Goal: Task Accomplishment & Management: Use online tool/utility

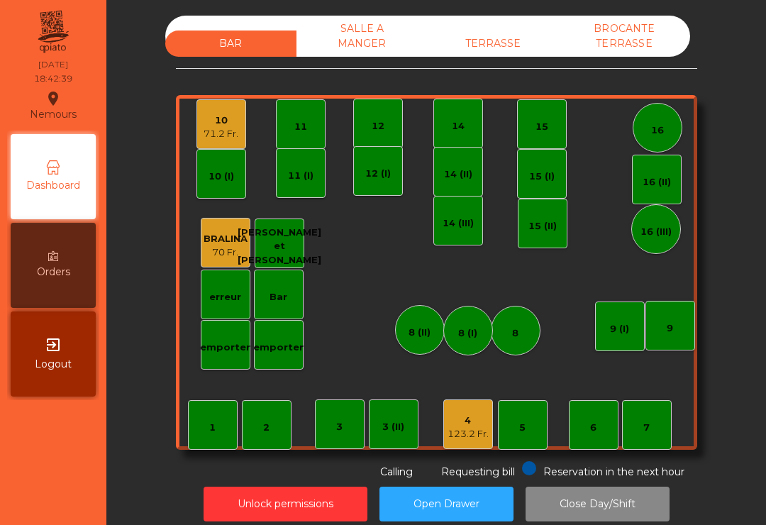
click at [662, 132] on div "16" at bounding box center [657, 130] width 13 height 14
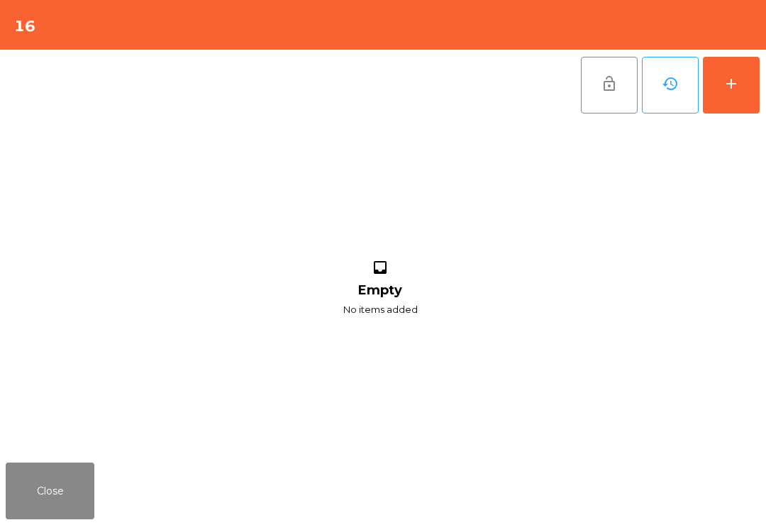
click at [743, 102] on button "add" at bounding box center [731, 85] width 57 height 57
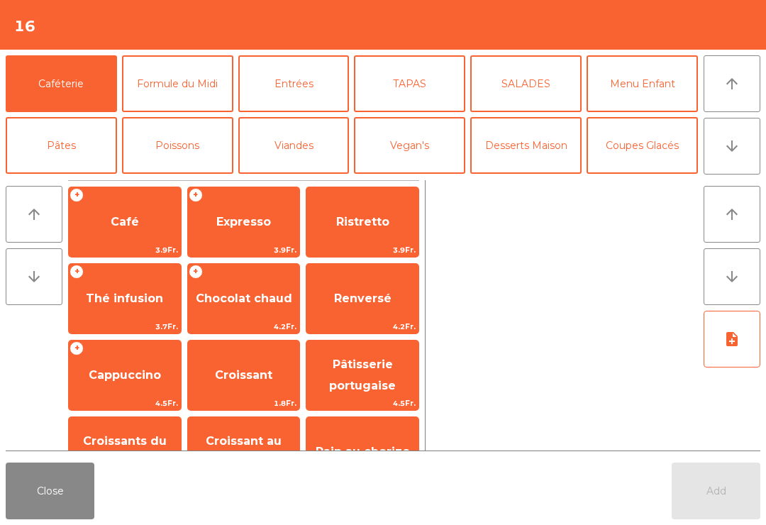
click at [724, 143] on icon "arrow_downward" at bounding box center [732, 146] width 17 height 17
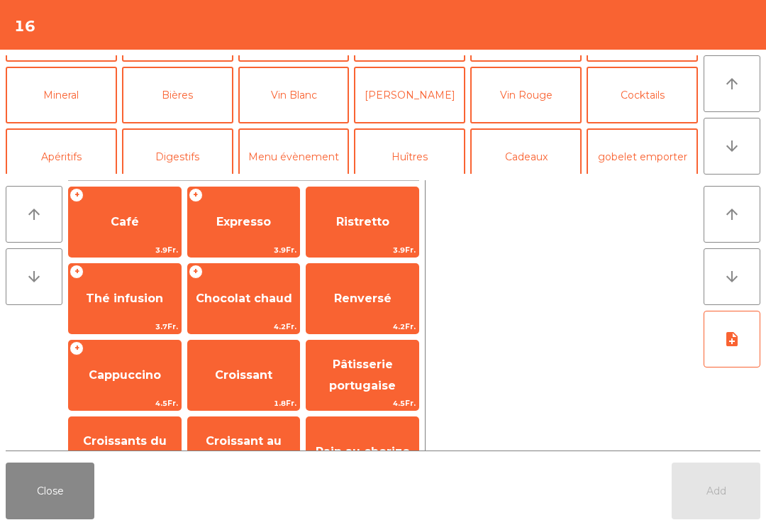
scroll to position [123, 0]
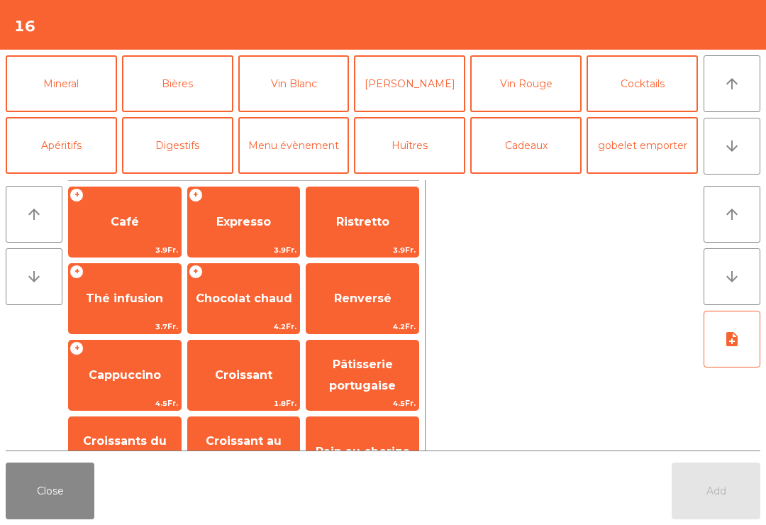
click at [429, 85] on button "[PERSON_NAME]" at bounding box center [409, 83] width 111 height 57
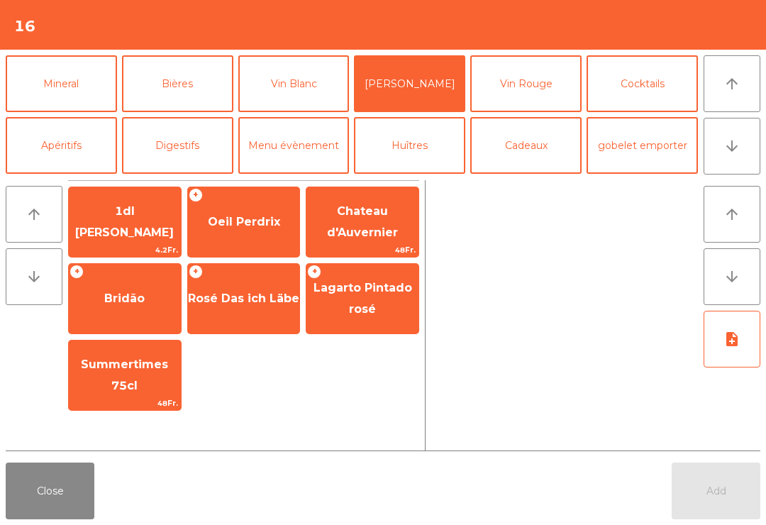
click at [148, 204] on span "1dl [PERSON_NAME]" at bounding box center [125, 222] width 112 height 60
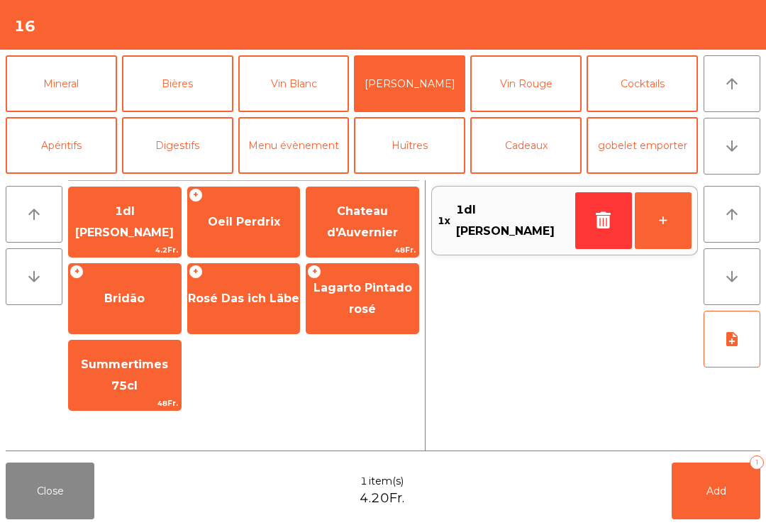
click at [155, 213] on span "1dl [PERSON_NAME]" at bounding box center [125, 222] width 112 height 60
click at [126, 234] on span "1dl [PERSON_NAME]" at bounding box center [125, 222] width 112 height 60
click at [134, 228] on span "1dl [PERSON_NAME]" at bounding box center [124, 221] width 99 height 35
click at [138, 232] on span "1dl [PERSON_NAME]" at bounding box center [125, 222] width 112 height 60
click at [148, 231] on span "1dl [PERSON_NAME]" at bounding box center [125, 222] width 112 height 60
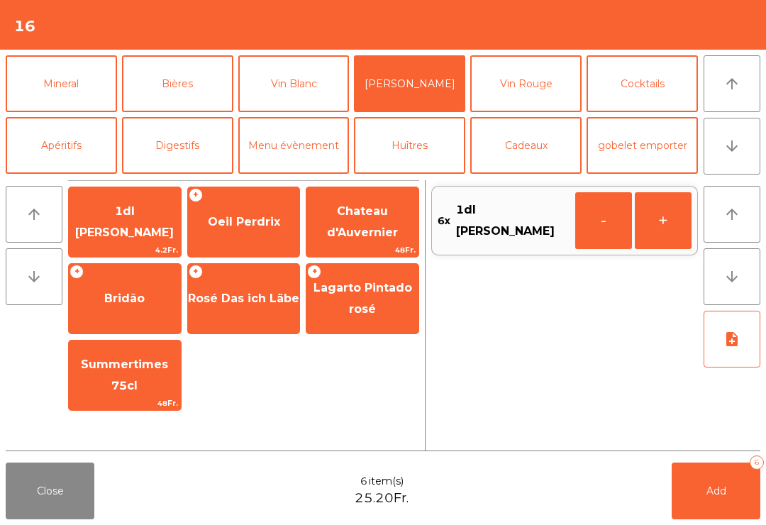
click at [713, 490] on span "Add" at bounding box center [717, 491] width 20 height 13
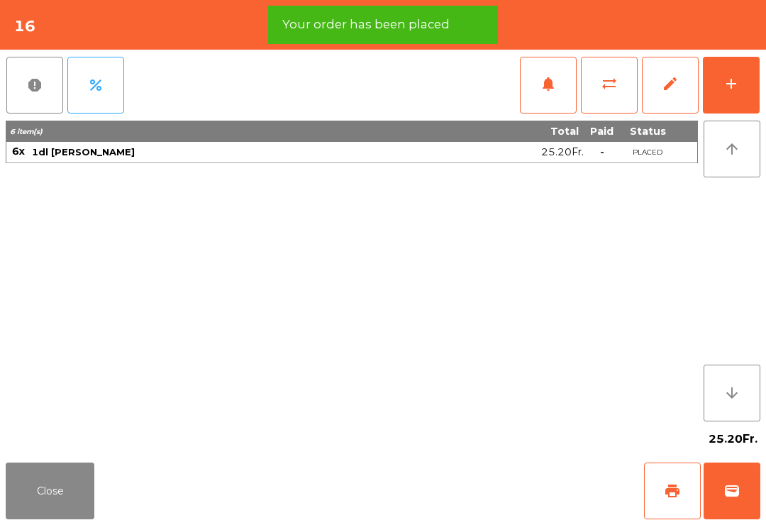
click at [736, 98] on button "add" at bounding box center [731, 85] width 57 height 57
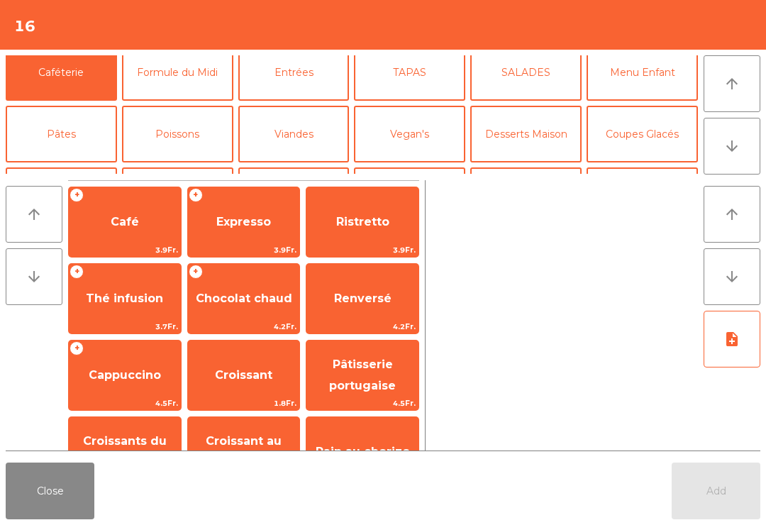
scroll to position [79, 0]
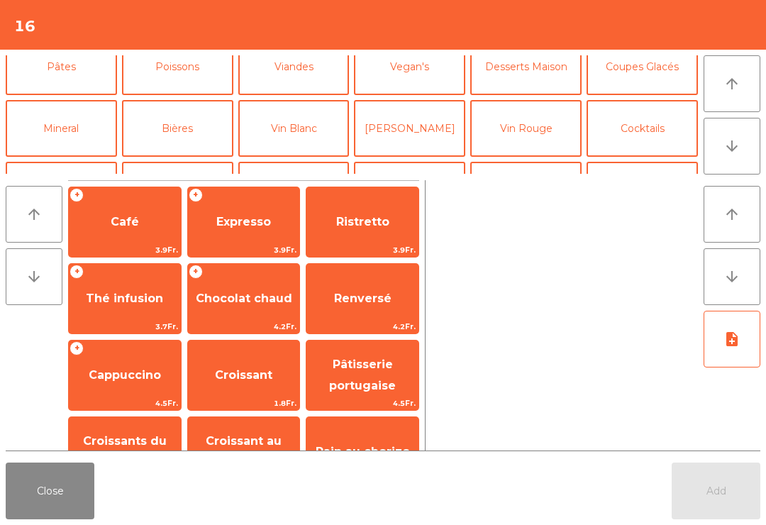
click at [84, 131] on button "Mineral" at bounding box center [61, 128] width 111 height 57
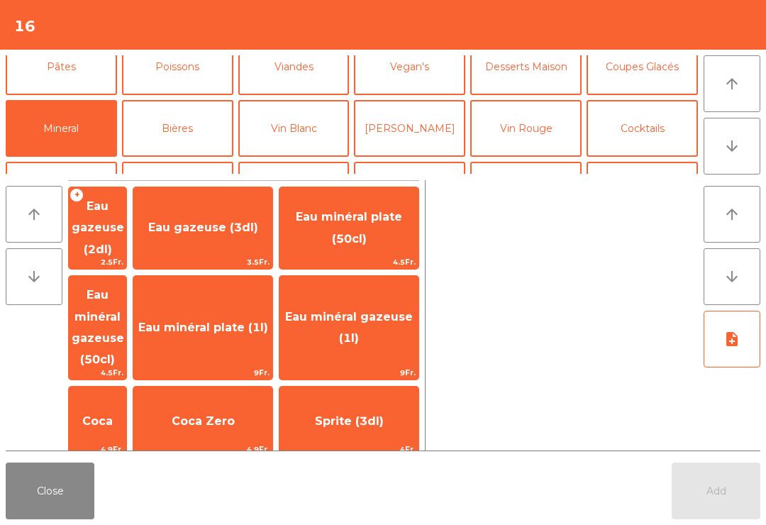
click at [404, 299] on span "Eau minéral gazeuse (1l)" at bounding box center [349, 328] width 139 height 60
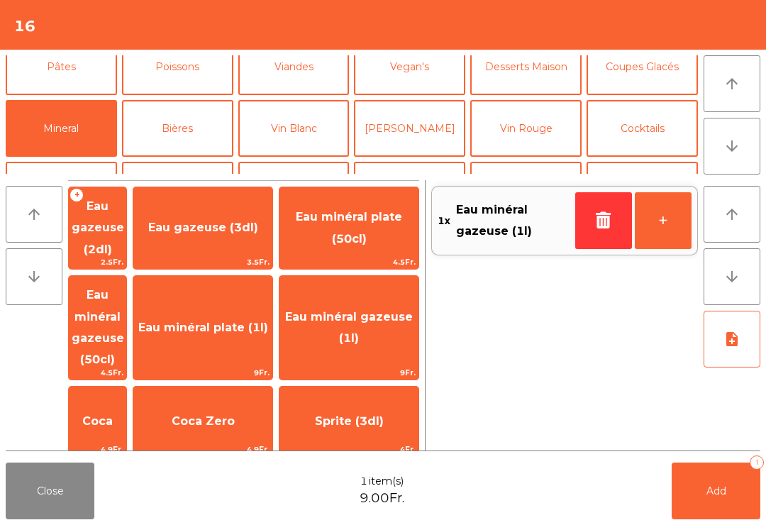
click at [738, 484] on button "Add 1" at bounding box center [716, 491] width 89 height 57
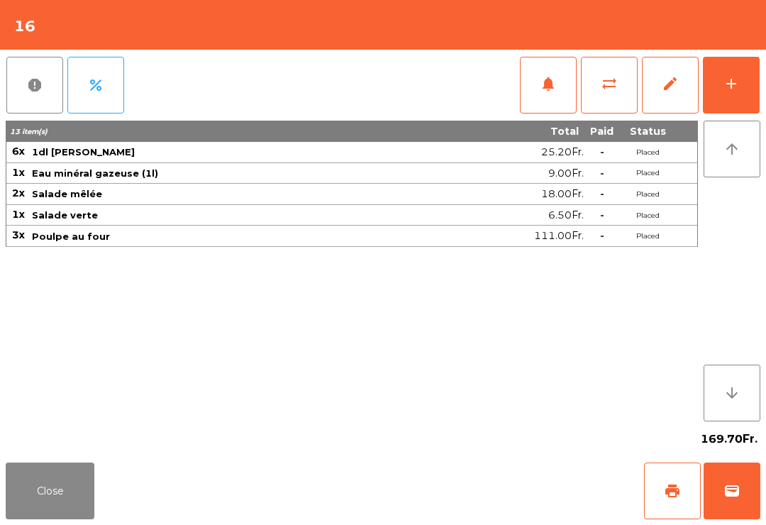
click at [50, 494] on button "Close" at bounding box center [50, 491] width 89 height 57
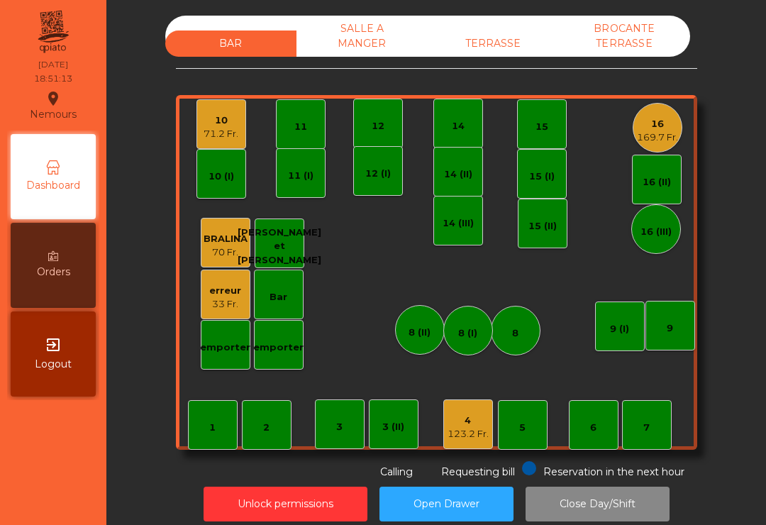
click at [661, 430] on div "7" at bounding box center [647, 425] width 50 height 50
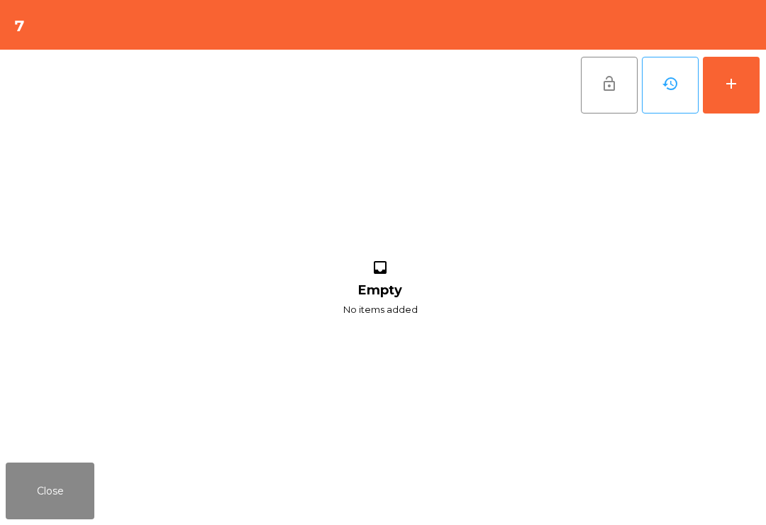
click at [742, 110] on button "add" at bounding box center [731, 85] width 57 height 57
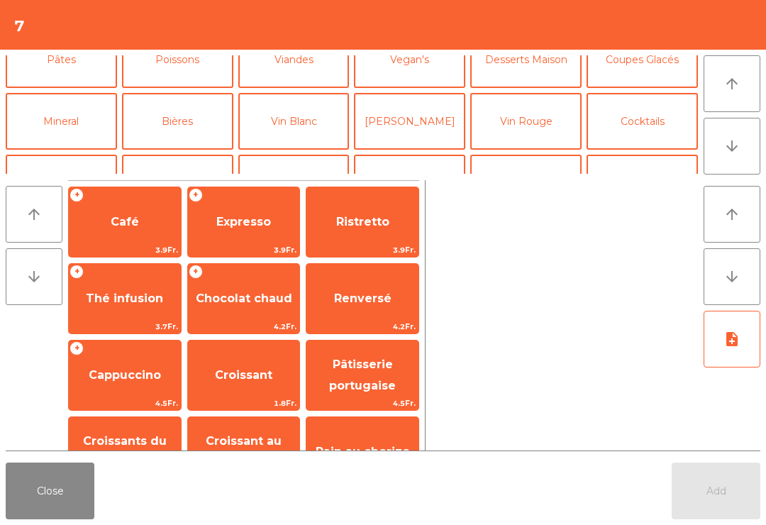
scroll to position [87, 0]
click at [64, 107] on button "Mineral" at bounding box center [61, 120] width 111 height 57
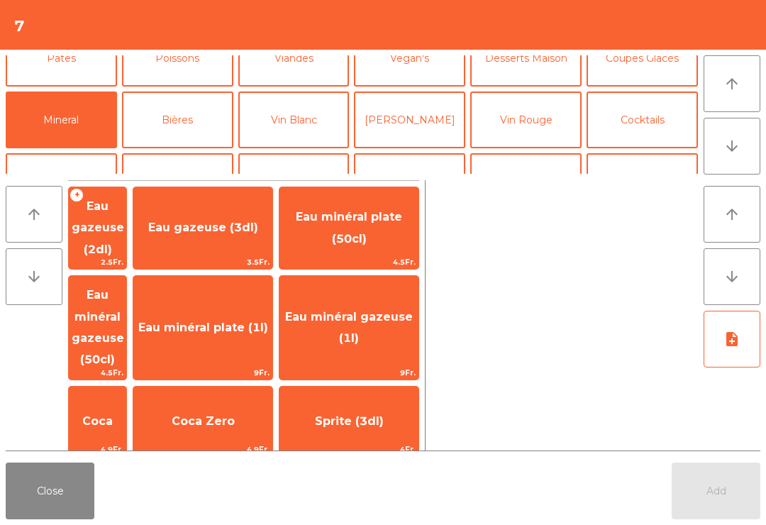
click at [378, 221] on span "Eau minéral plate (50cl)" at bounding box center [349, 228] width 139 height 60
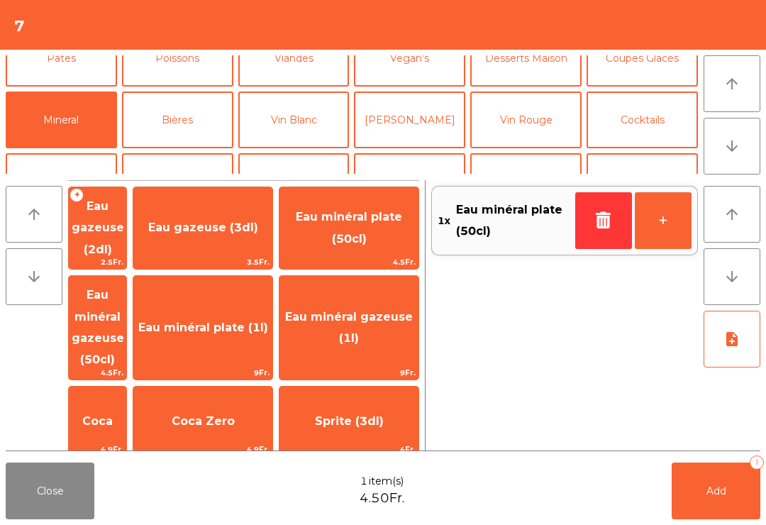
click at [190, 111] on button "Bières" at bounding box center [177, 120] width 111 height 57
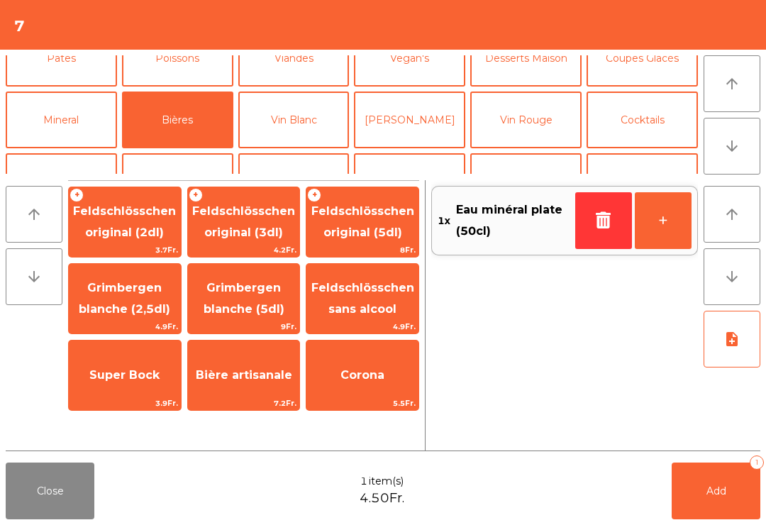
click at [241, 211] on span "Feldschlösschen original (3dl)" at bounding box center [243, 221] width 103 height 35
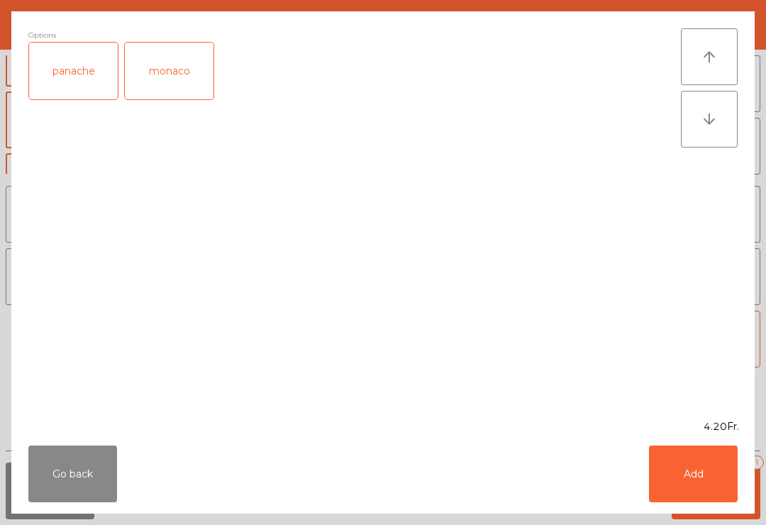
click at [709, 485] on button "Add" at bounding box center [693, 474] width 89 height 57
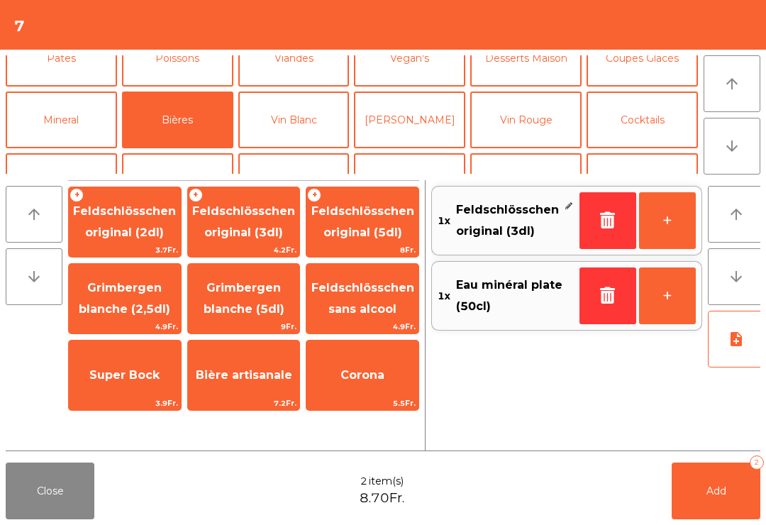
click at [734, 485] on button "Add 2" at bounding box center [716, 491] width 89 height 57
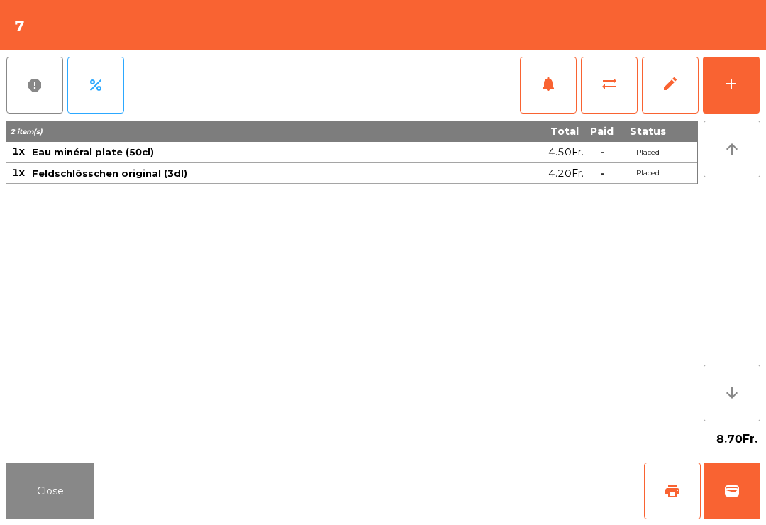
click at [50, 518] on button "Close" at bounding box center [50, 491] width 89 height 57
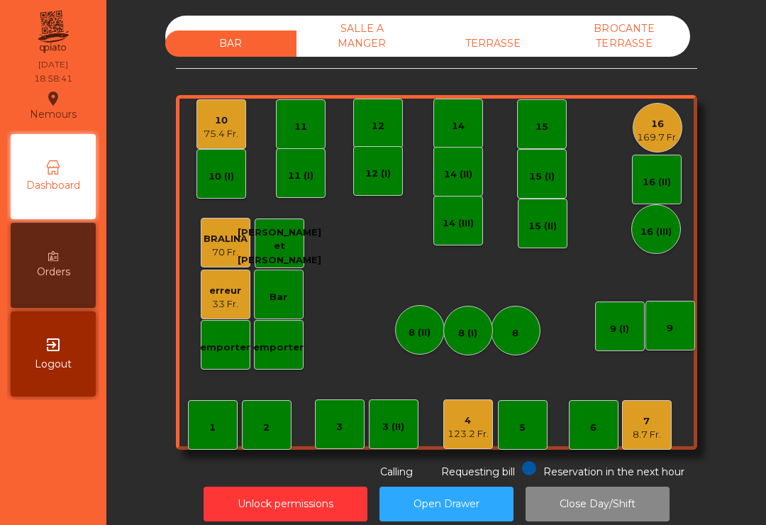
click at [205, 133] on div "75.4 Fr." at bounding box center [221, 134] width 35 height 14
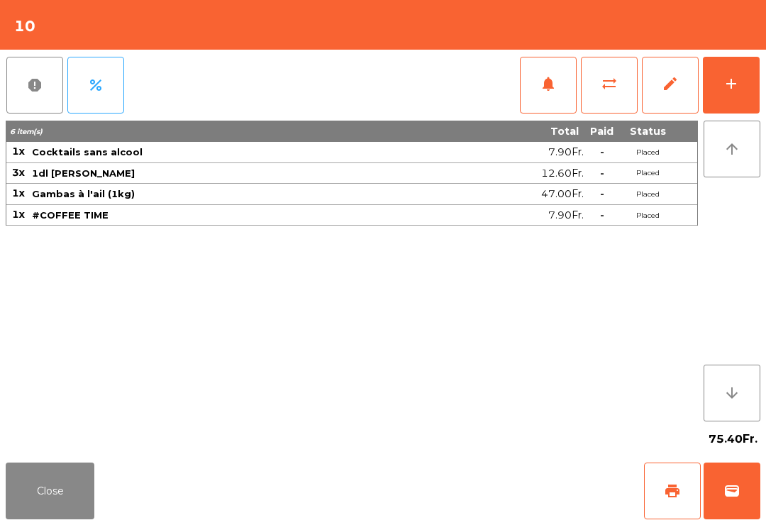
click at [670, 507] on button "print" at bounding box center [672, 491] width 57 height 57
click at [38, 510] on button "Close" at bounding box center [50, 491] width 89 height 57
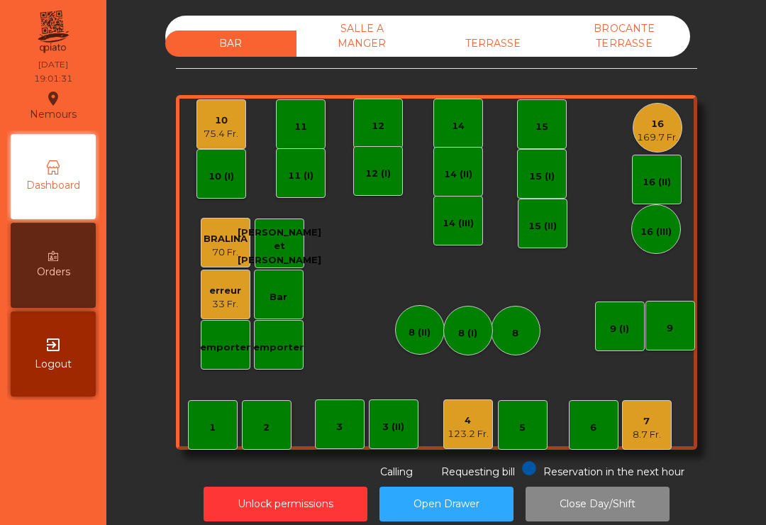
click at [674, 138] on div "169.7 Fr." at bounding box center [657, 138] width 41 height 14
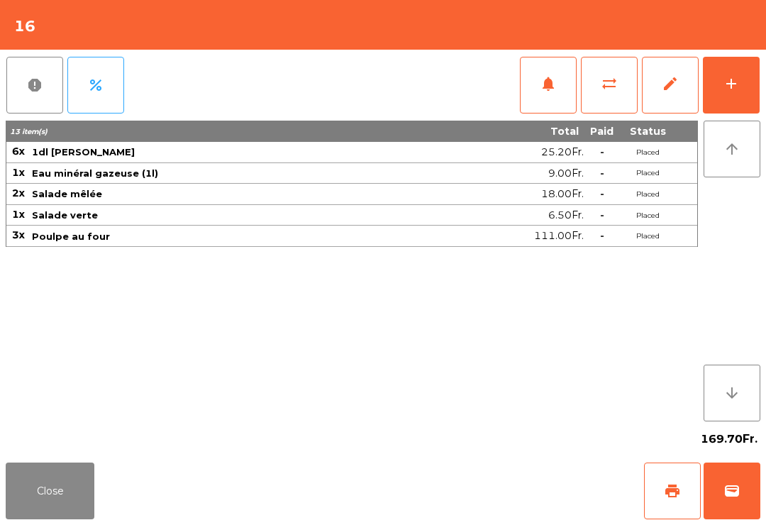
click at [538, 98] on button "notifications" at bounding box center [548, 85] width 57 height 57
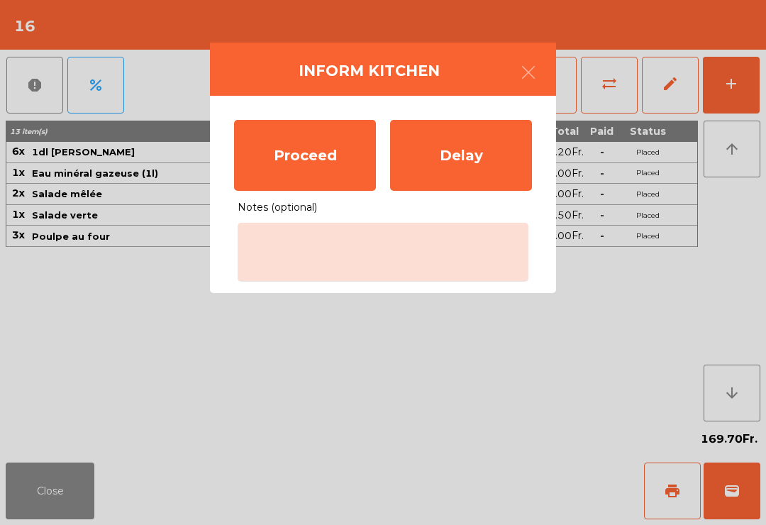
click at [321, 145] on div "Proceed" at bounding box center [305, 155] width 142 height 71
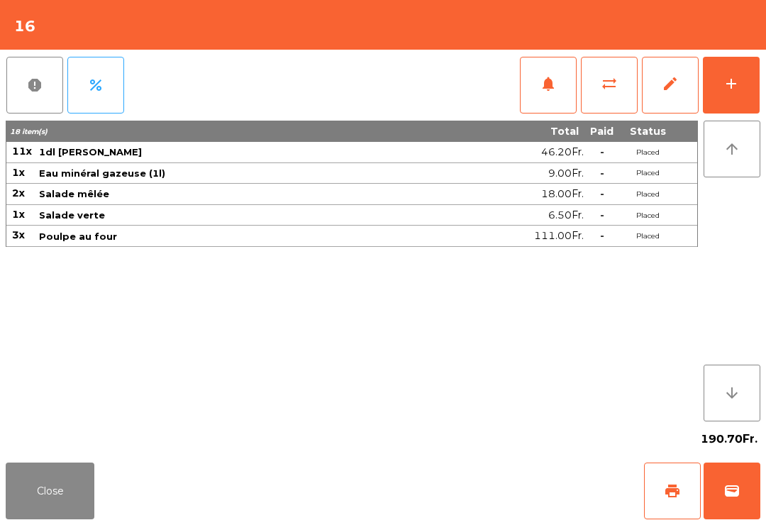
click at [50, 518] on button "Close" at bounding box center [50, 491] width 89 height 57
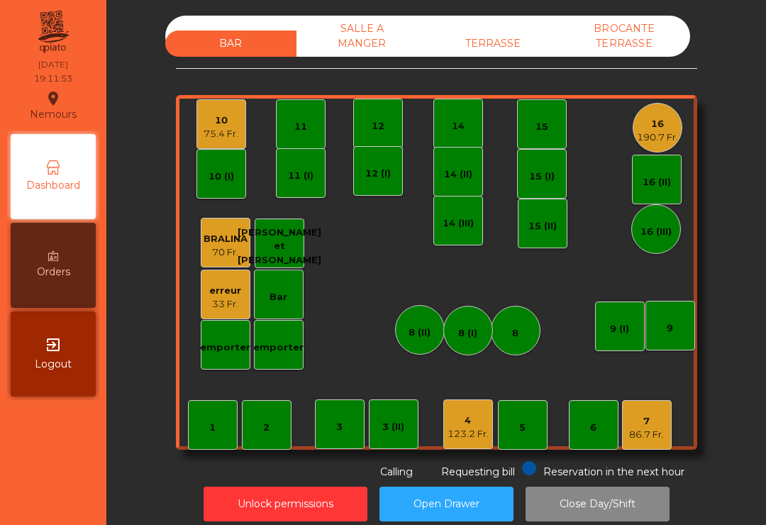
click at [658, 132] on div "190.7 Fr." at bounding box center [657, 138] width 41 height 14
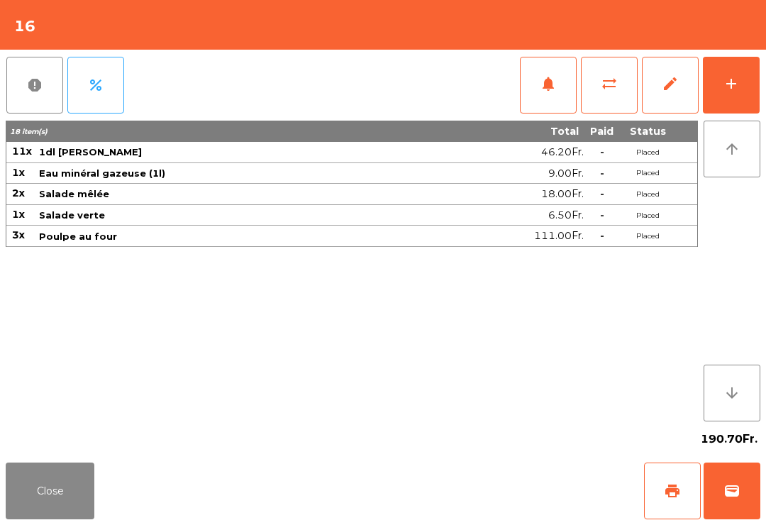
click at [50, 518] on button "Close" at bounding box center [50, 491] width 89 height 57
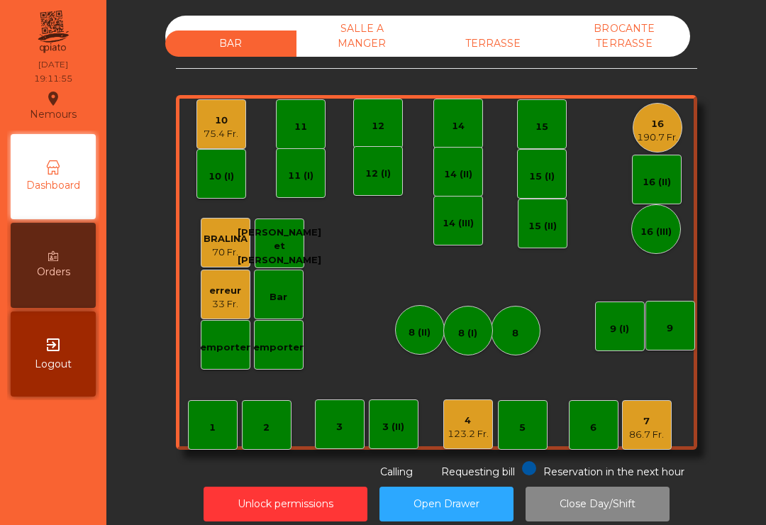
click at [648, 435] on div "86.7 Fr." at bounding box center [646, 435] width 35 height 14
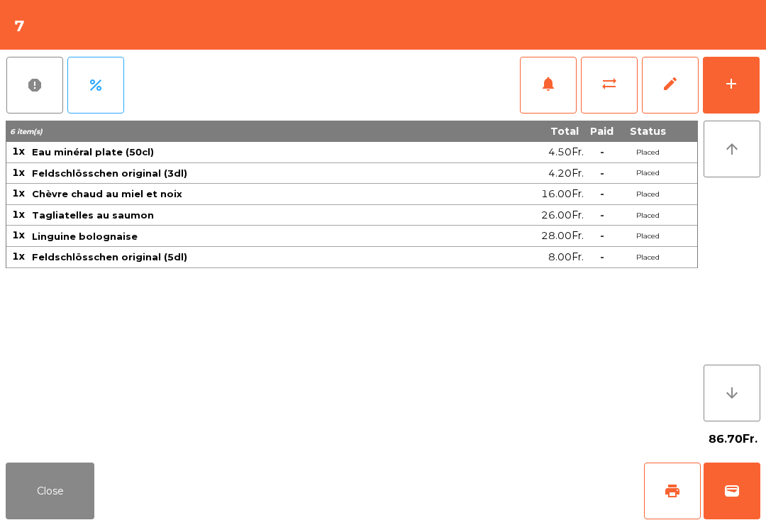
click at [70, 516] on button "Close" at bounding box center [50, 491] width 89 height 57
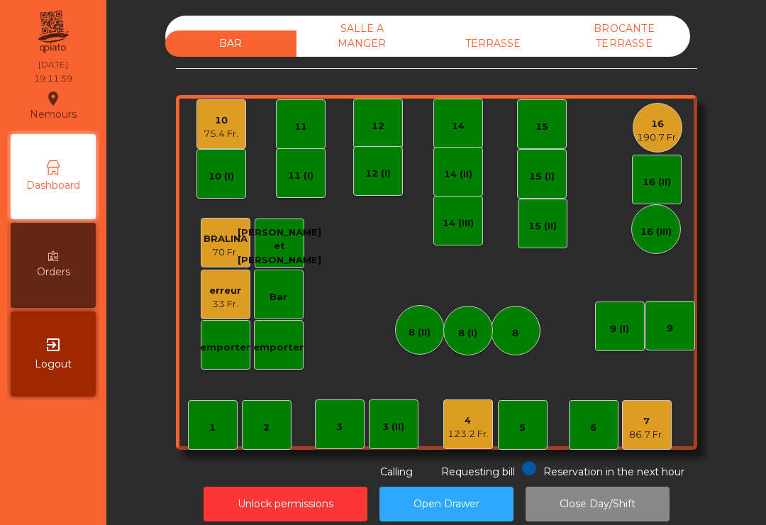
click at [666, 141] on div "190.7 Fr." at bounding box center [657, 138] width 41 height 14
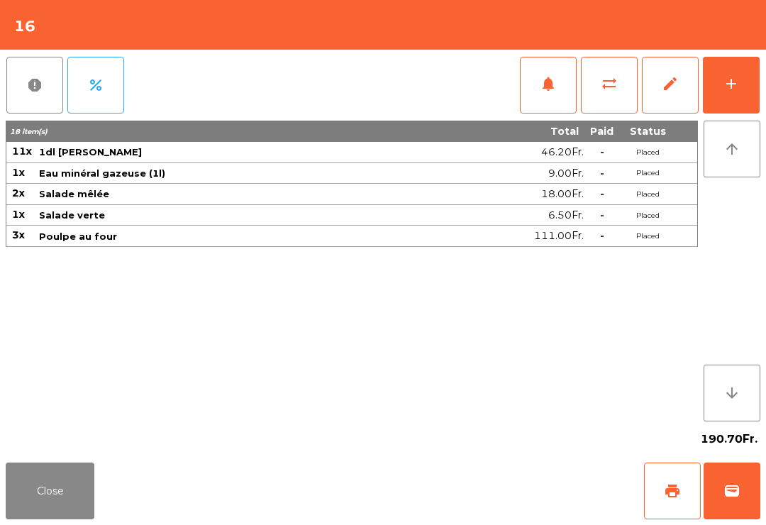
click at [26, 518] on button "Close" at bounding box center [50, 491] width 89 height 57
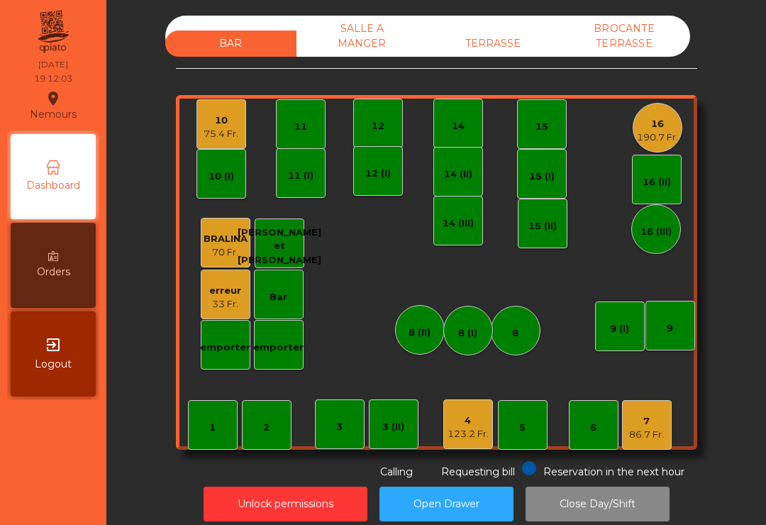
click at [237, 135] on div "75.4 Fr." at bounding box center [221, 134] width 35 height 14
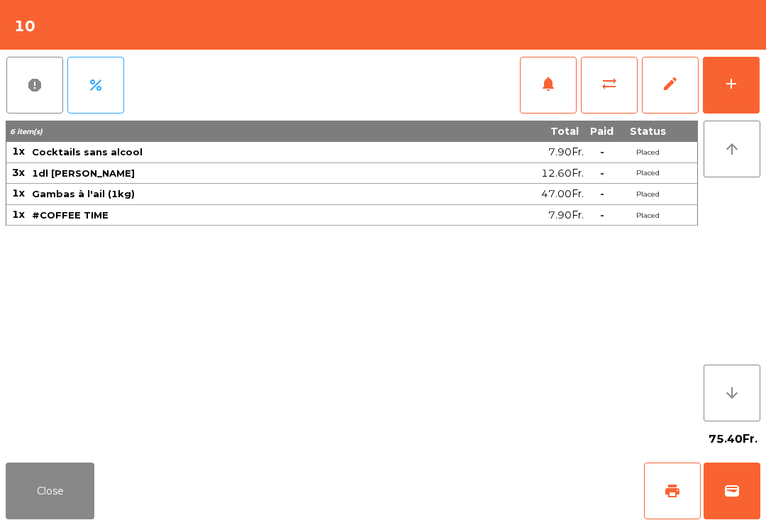
click at [753, 491] on button "wallet" at bounding box center [732, 491] width 57 height 57
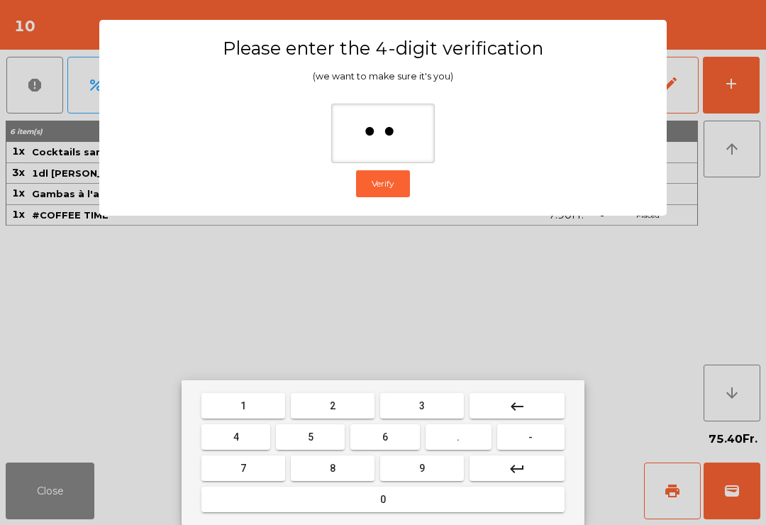
type input "***"
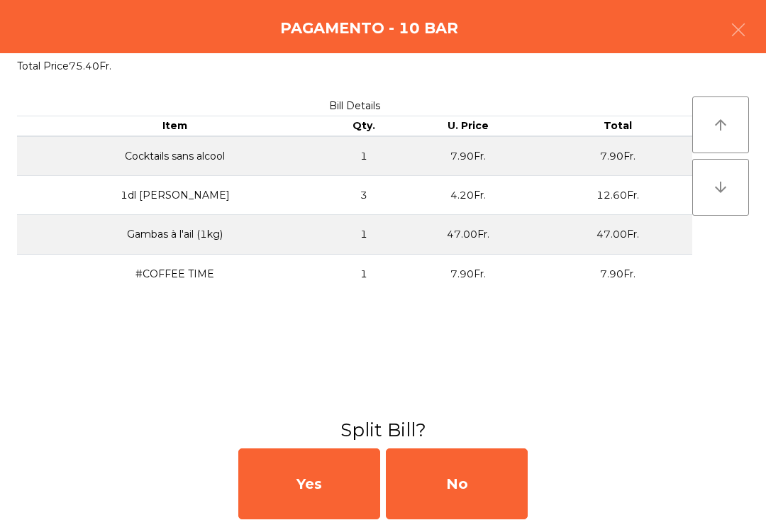
click at [468, 497] on div "No" at bounding box center [457, 483] width 142 height 71
click at [454, 506] on div "MB" at bounding box center [457, 483] width 142 height 71
click at [436, 504] on div "No" at bounding box center [457, 483] width 142 height 71
click at [448, 501] on div "No" at bounding box center [457, 483] width 142 height 71
click at [452, 501] on div "No" at bounding box center [457, 483] width 142 height 71
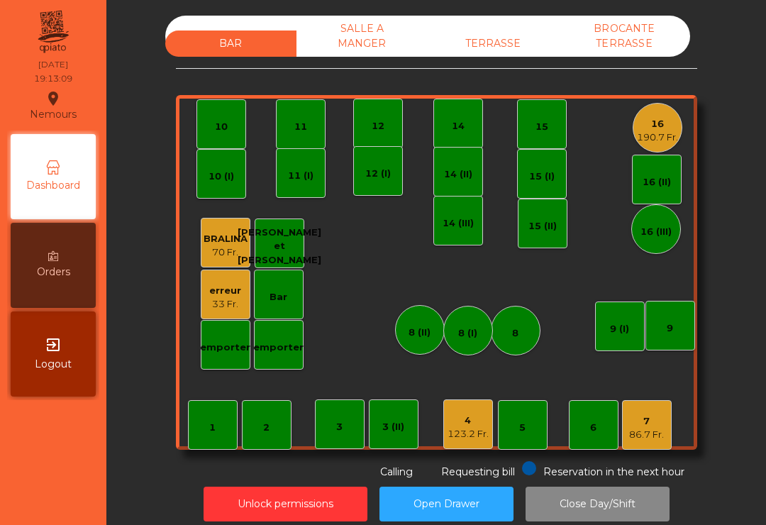
click at [468, 423] on div "4" at bounding box center [468, 421] width 41 height 14
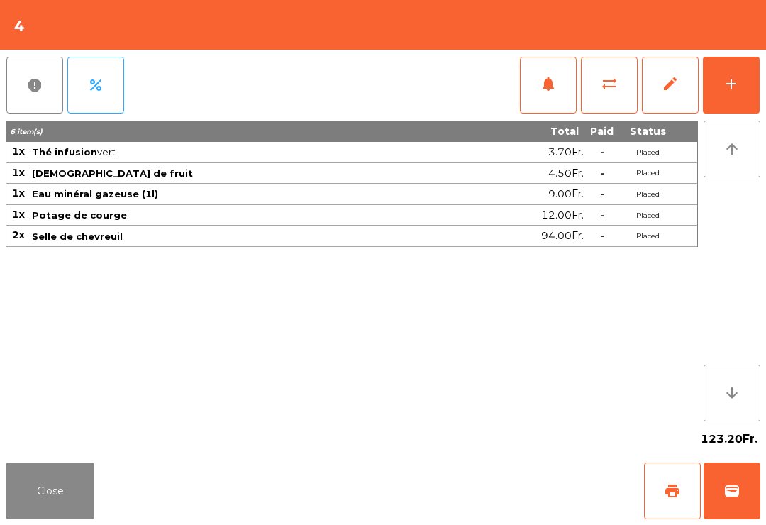
click at [748, 86] on button "add" at bounding box center [731, 85] width 57 height 57
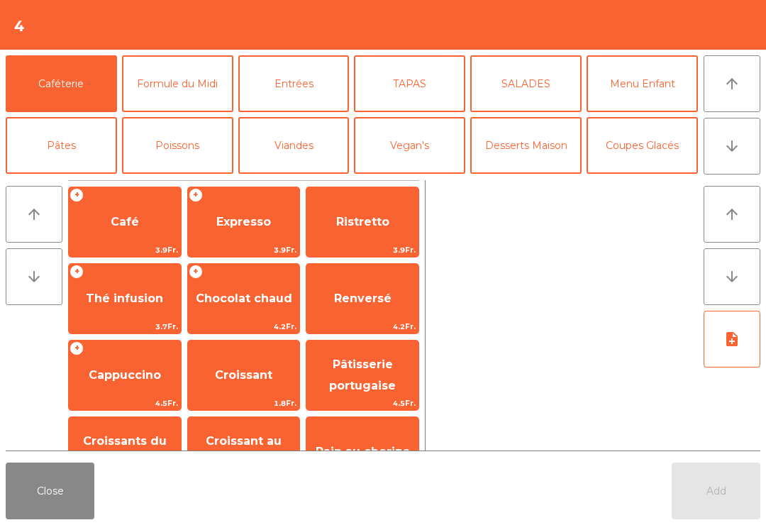
scroll to position [49, 0]
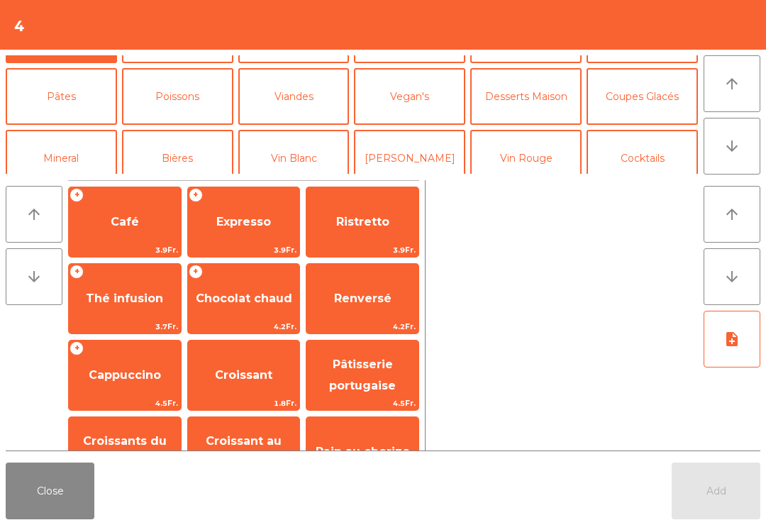
click at [516, 98] on button "Desserts Maison" at bounding box center [525, 96] width 111 height 57
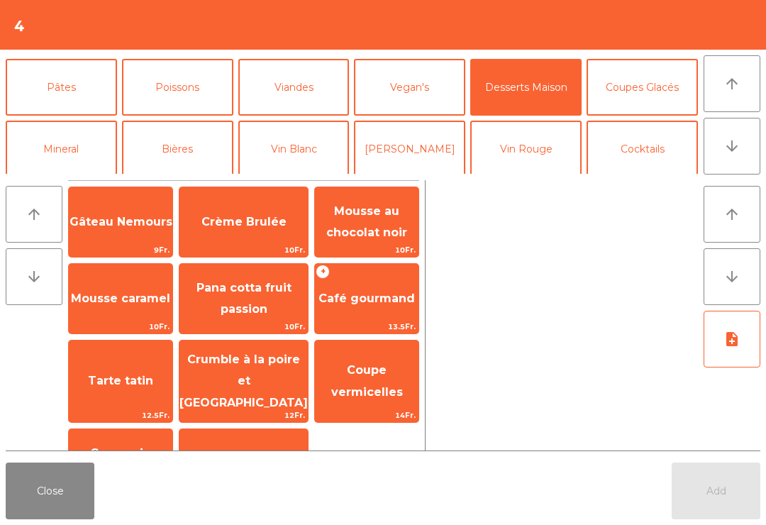
scroll to position [43, 0]
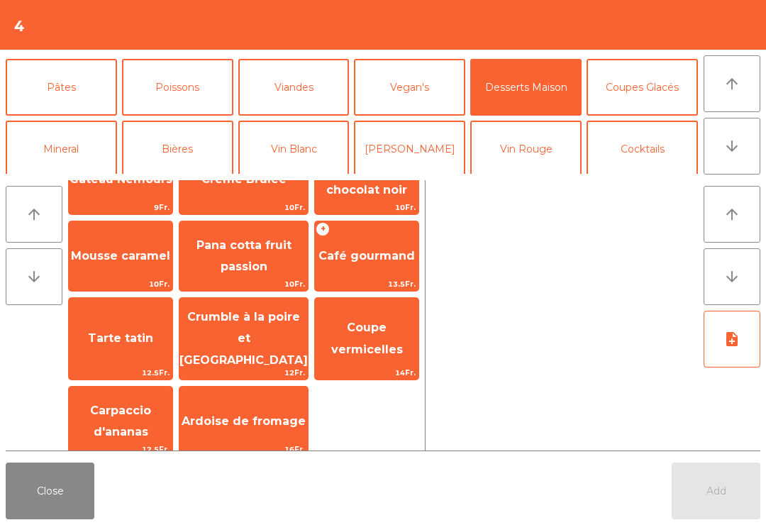
click at [267, 334] on span "Crumble à la poire et [GEOGRAPHIC_DATA]" at bounding box center [243, 339] width 128 height 82
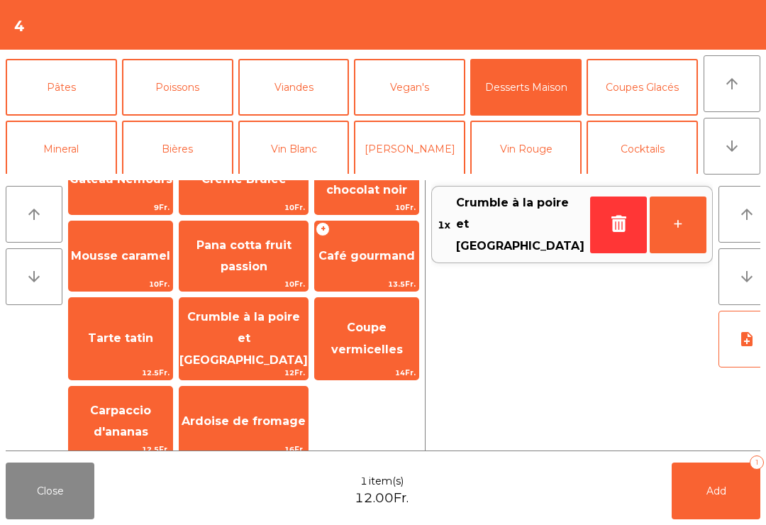
click at [714, 491] on span "Add" at bounding box center [717, 491] width 20 height 13
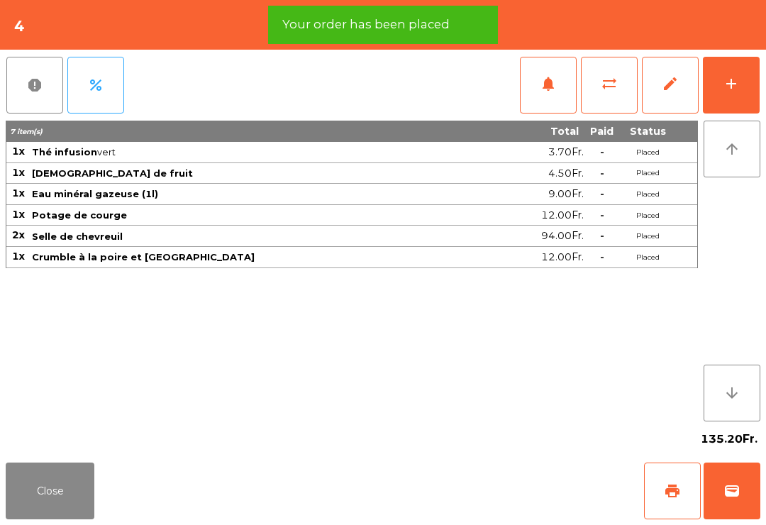
click at [40, 484] on button "Close" at bounding box center [50, 491] width 89 height 57
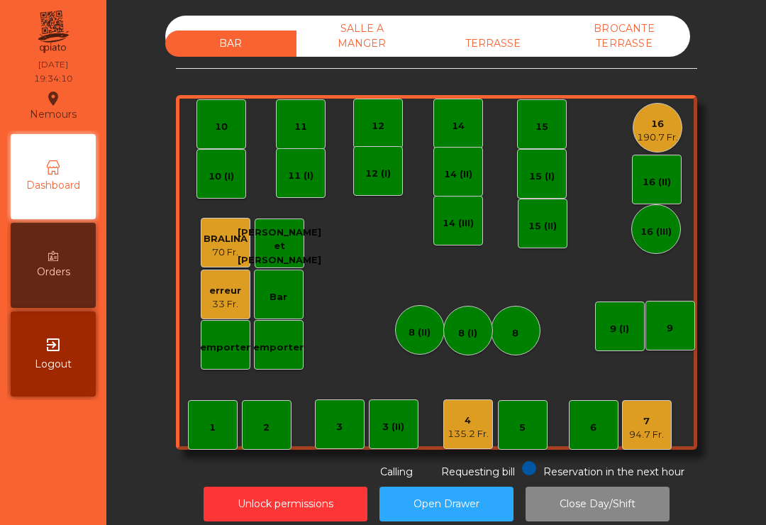
click at [458, 419] on div "4" at bounding box center [468, 421] width 41 height 14
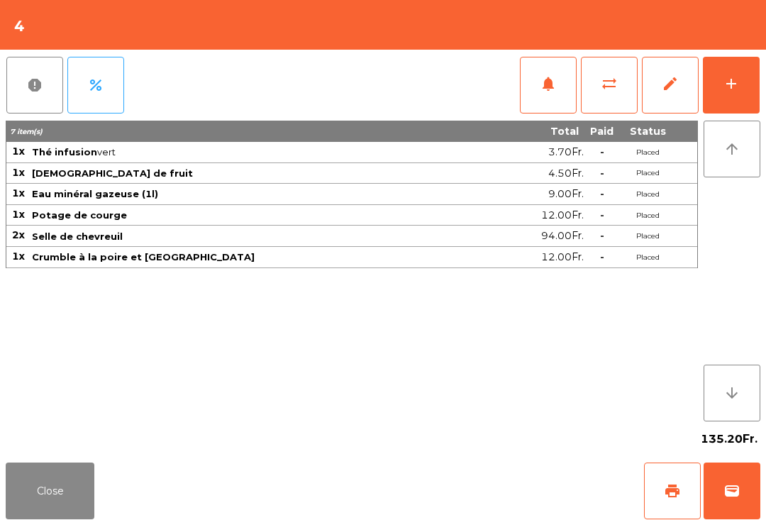
click at [682, 494] on button "print" at bounding box center [672, 491] width 57 height 57
click at [42, 499] on button "Close" at bounding box center [50, 491] width 89 height 57
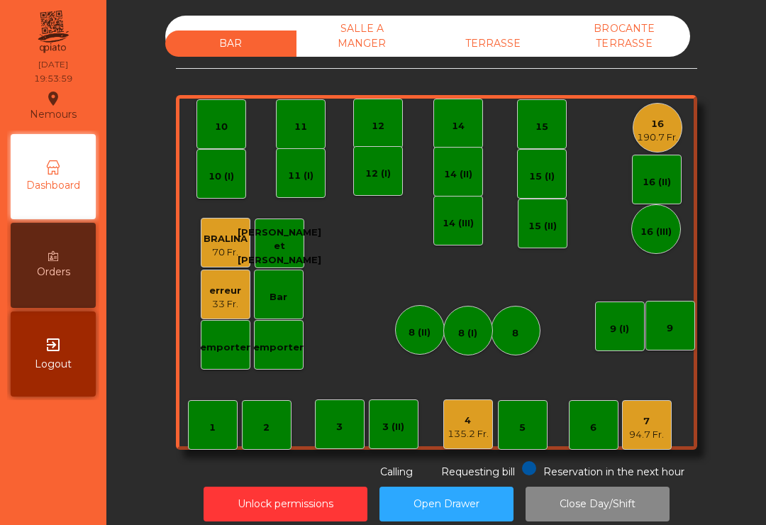
click at [660, 123] on div "16" at bounding box center [657, 124] width 41 height 14
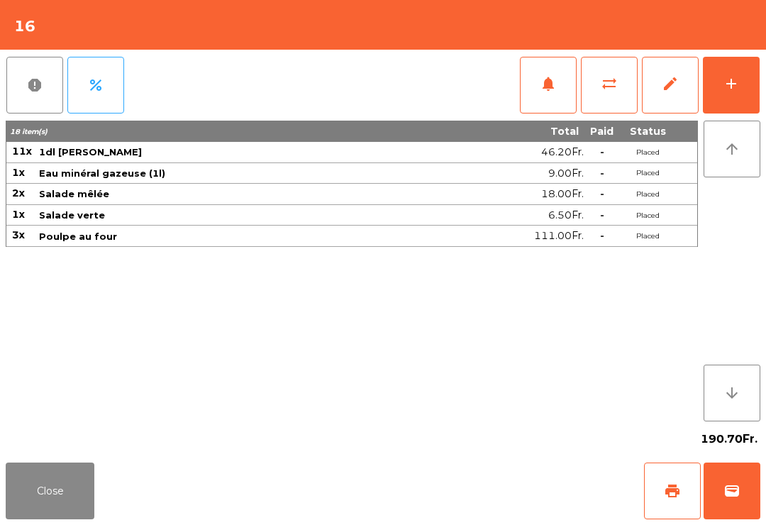
click at [758, 82] on button "add" at bounding box center [731, 85] width 57 height 57
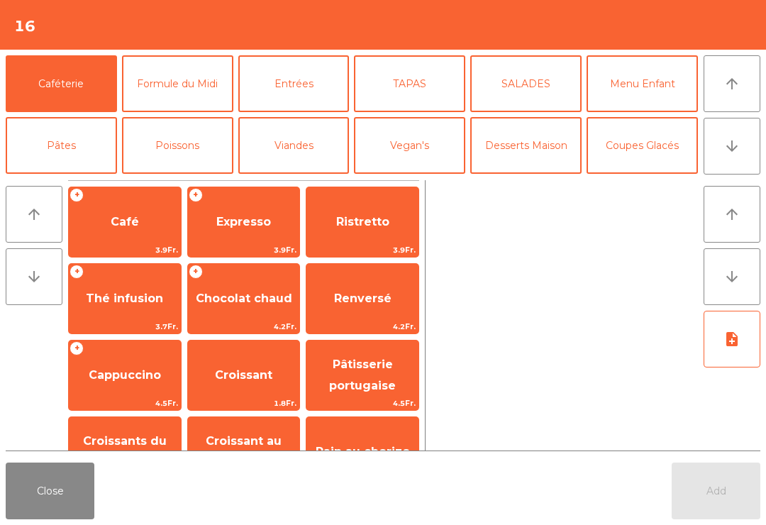
click at [134, 228] on span "Café" at bounding box center [125, 221] width 28 height 13
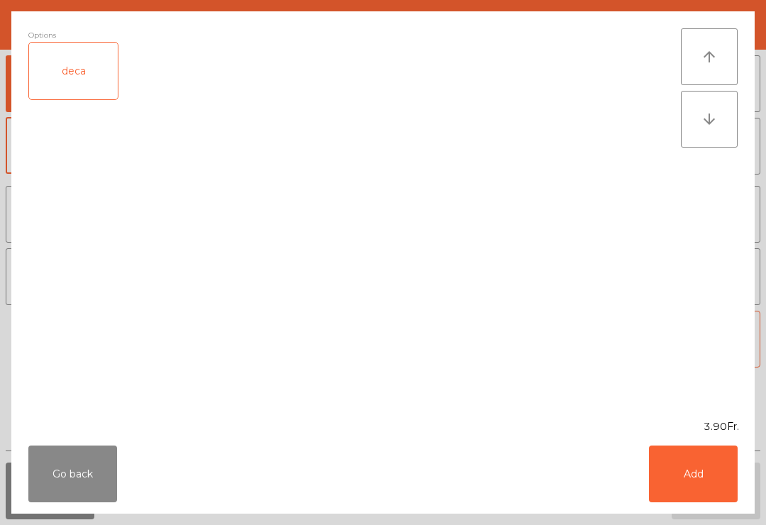
click at [672, 498] on button "Add" at bounding box center [693, 474] width 89 height 57
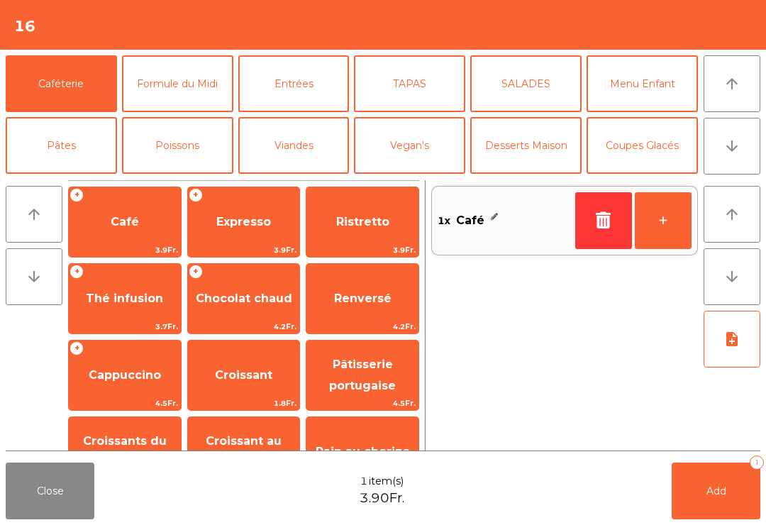
click at [243, 234] on span "Expresso" at bounding box center [244, 222] width 112 height 38
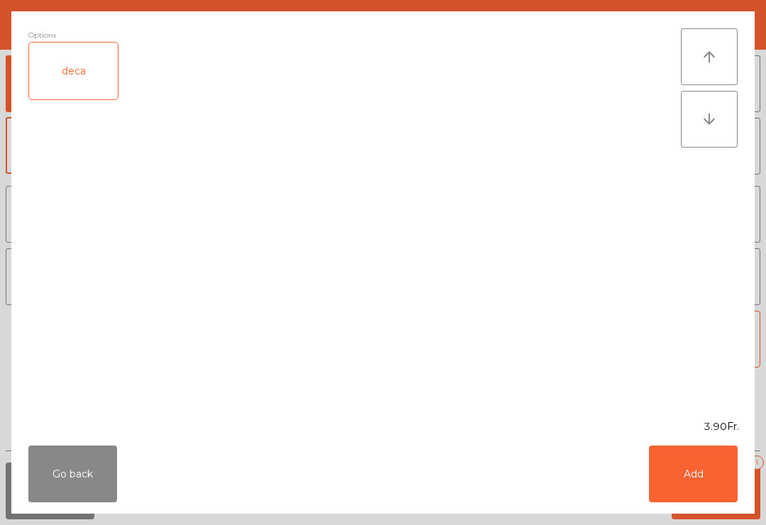
click at [717, 468] on button "Add" at bounding box center [693, 474] width 89 height 57
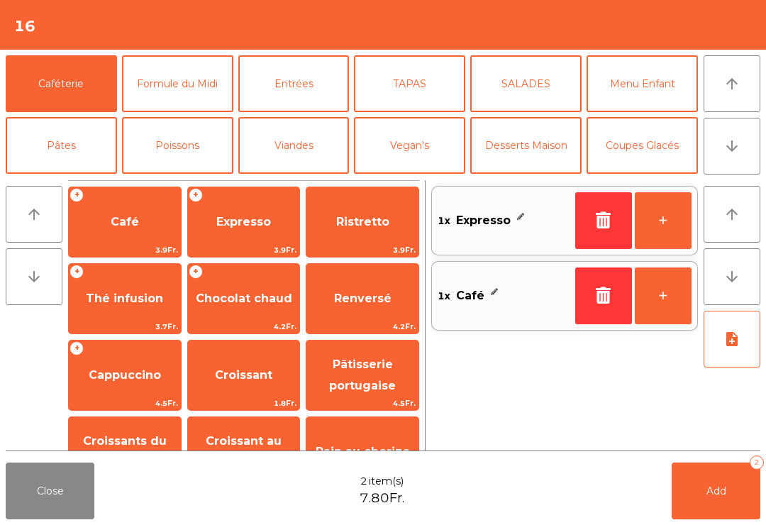
click at [738, 496] on button "Add 2" at bounding box center [716, 491] width 89 height 57
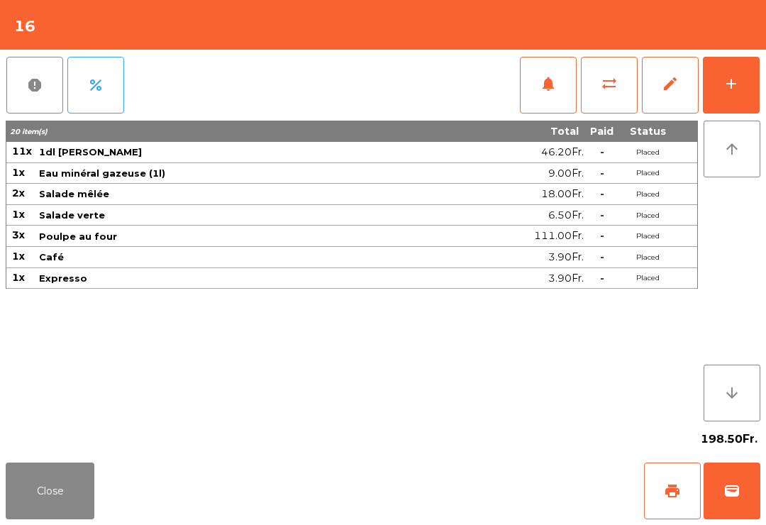
click at [70, 493] on button "Close" at bounding box center [50, 491] width 89 height 57
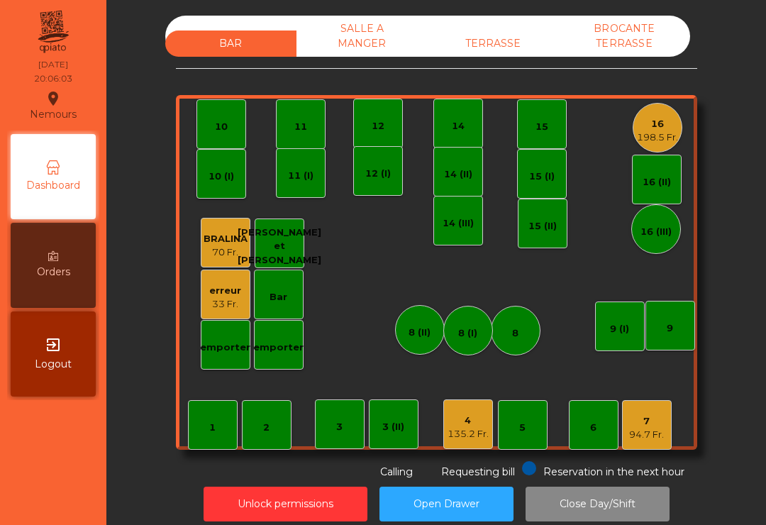
click at [314, 166] on div "11 (I)" at bounding box center [301, 173] width 50 height 50
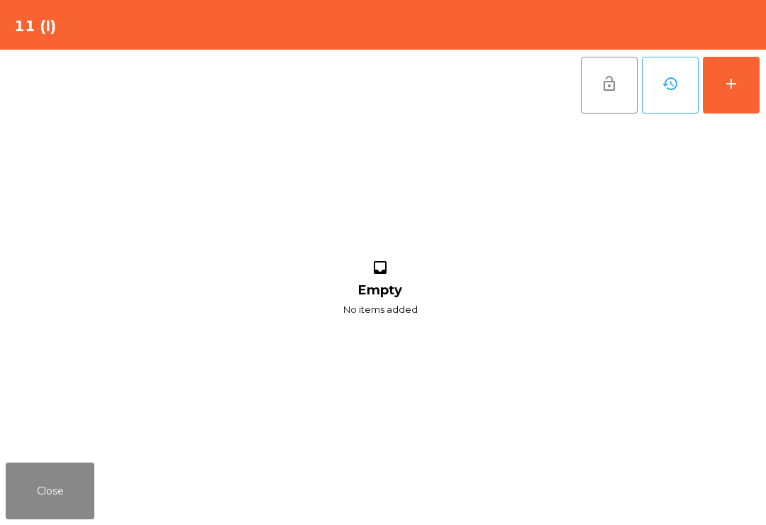
click at [715, 112] on button "add" at bounding box center [731, 85] width 57 height 57
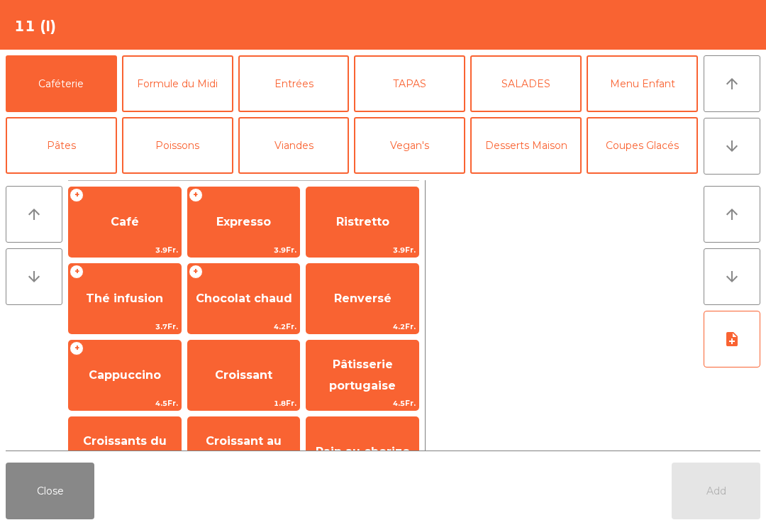
click at [735, 156] on button "arrow_downward" at bounding box center [732, 146] width 57 height 57
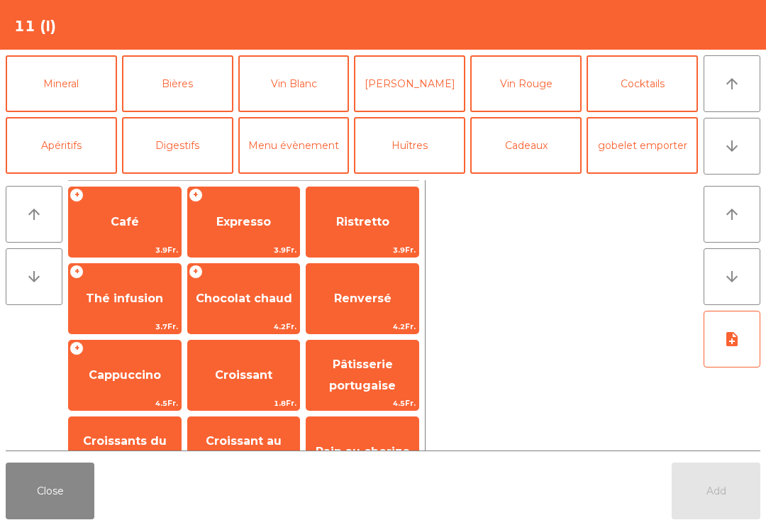
click at [743, 87] on button "arrow_upward" at bounding box center [732, 83] width 57 height 57
click at [530, 50] on button "Desserts Maison" at bounding box center [525, 22] width 111 height 57
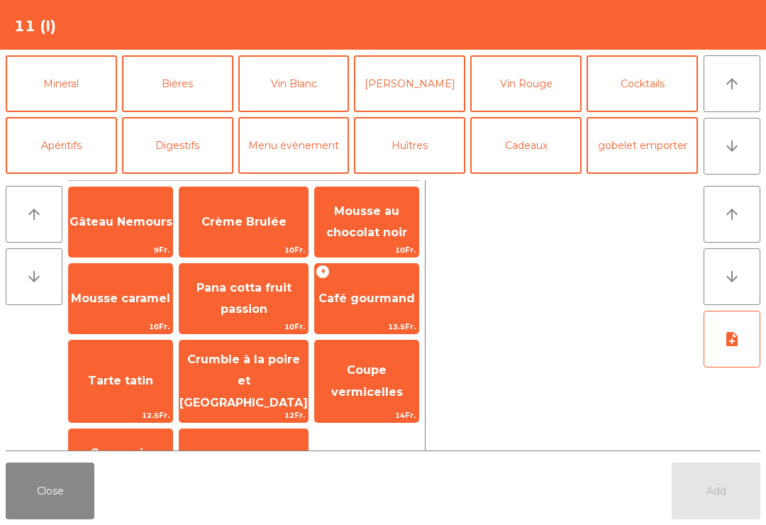
scroll to position [0, 0]
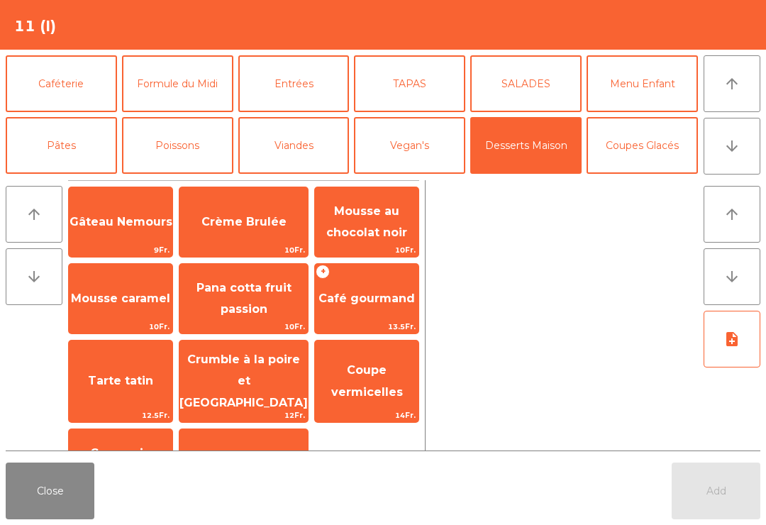
click at [370, 316] on span "Café gourmand" at bounding box center [367, 299] width 104 height 38
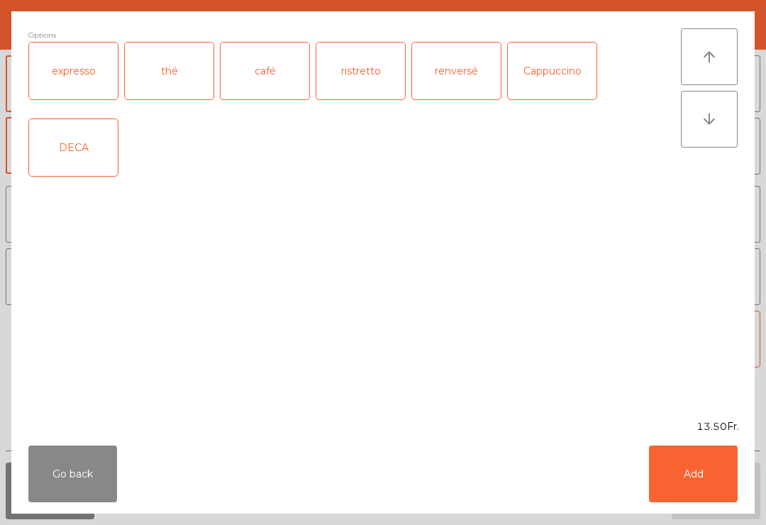
click at [66, 83] on div "expresso" at bounding box center [73, 71] width 89 height 57
click at [687, 490] on button "Add" at bounding box center [693, 474] width 89 height 57
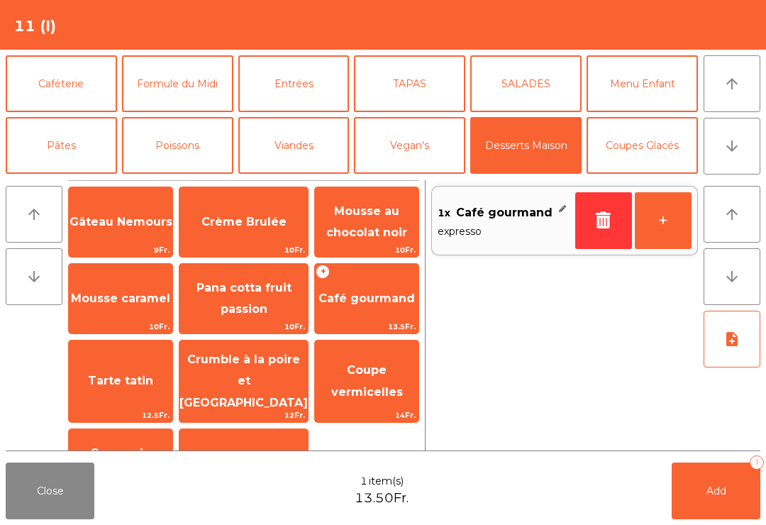
click at [670, 229] on button "+" at bounding box center [663, 220] width 57 height 57
click at [722, 484] on button "Add 2" at bounding box center [716, 491] width 89 height 57
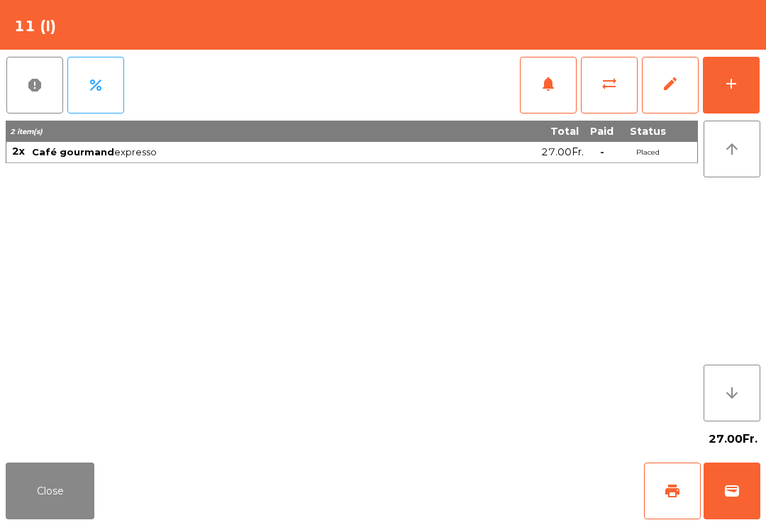
click at [45, 470] on button "Close" at bounding box center [50, 491] width 89 height 57
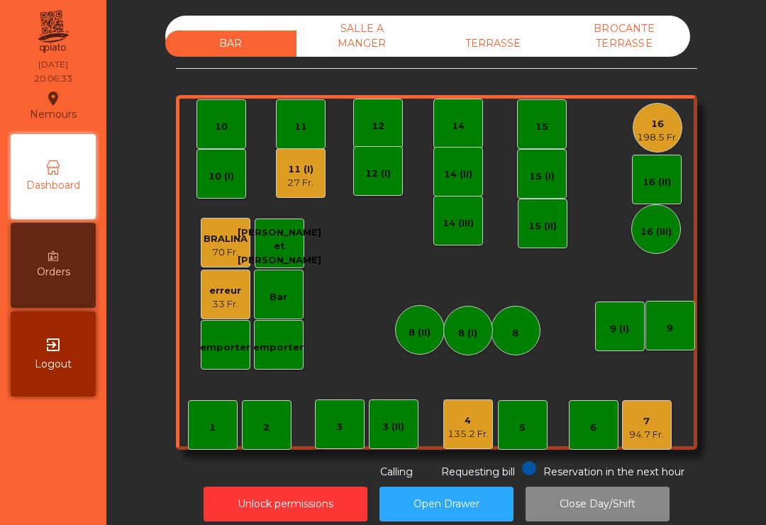
click at [631, 133] on div "1 2 3 4 135.2 Fr. 5 6 7 94.7 Fr. 8 9 10 11 12 14 15 16 198.5 Fr. Bar 3 (II) 14 …" at bounding box center [436, 272] width 521 height 355
click at [670, 128] on div "16" at bounding box center [657, 124] width 41 height 14
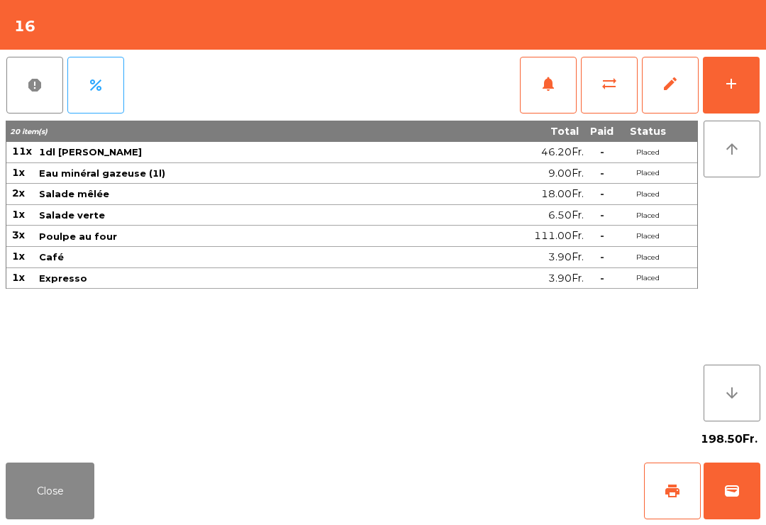
click at [664, 492] on span "print" at bounding box center [672, 490] width 17 height 17
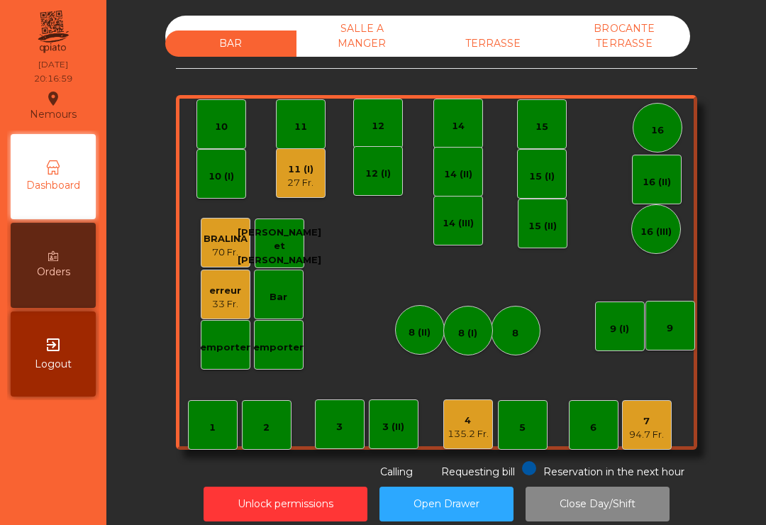
click at [468, 423] on div "4" at bounding box center [468, 421] width 41 height 14
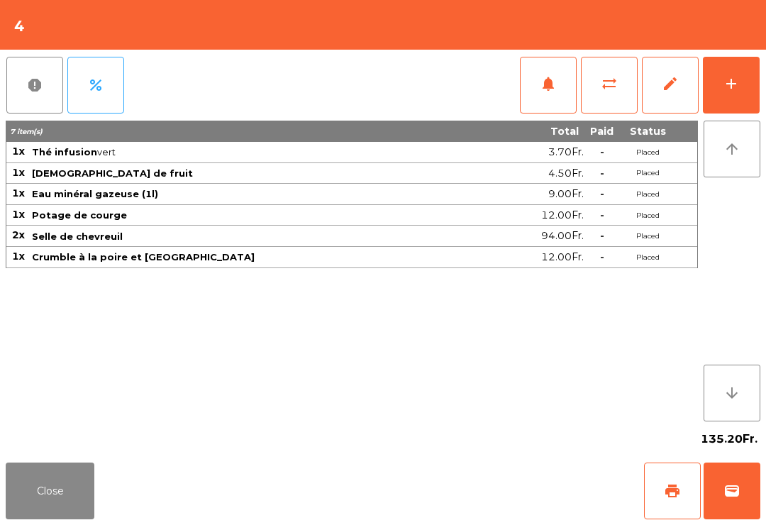
click at [741, 489] on button "wallet" at bounding box center [732, 491] width 57 height 57
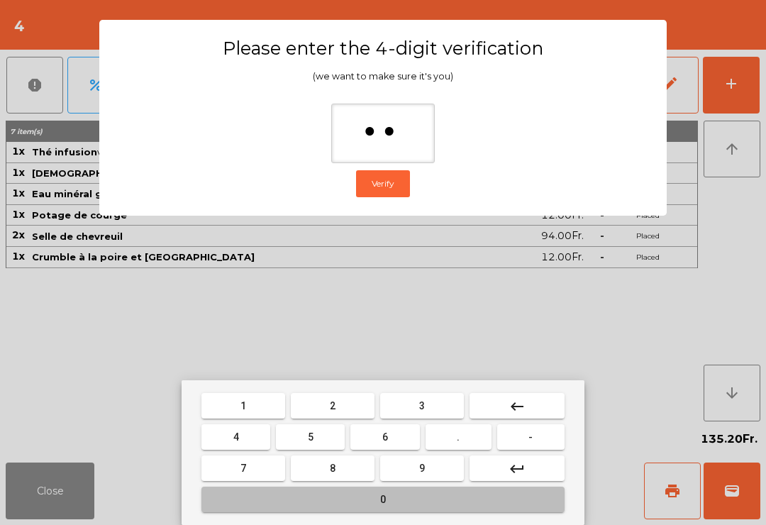
type input "***"
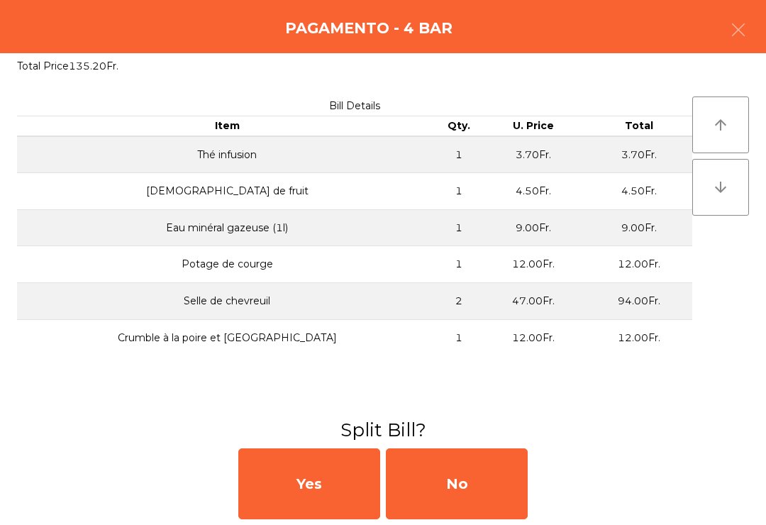
click at [476, 494] on div "No" at bounding box center [457, 483] width 142 height 71
click at [477, 494] on div "MB" at bounding box center [457, 483] width 142 height 71
click at [475, 487] on div "No" at bounding box center [457, 483] width 142 height 71
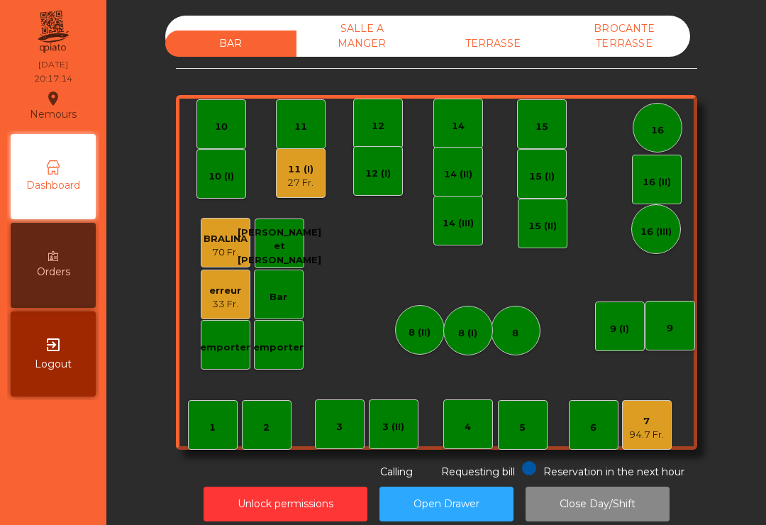
click at [656, 432] on div "94.7 Fr." at bounding box center [646, 435] width 35 height 14
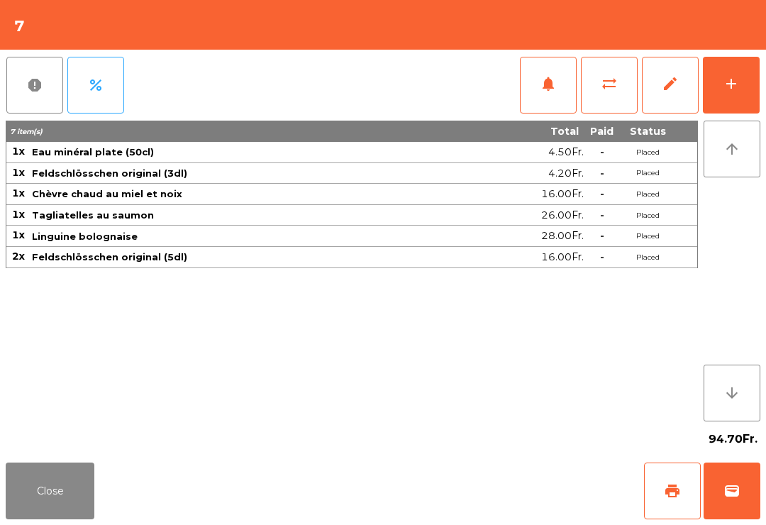
click at [685, 499] on button "print" at bounding box center [672, 491] width 57 height 57
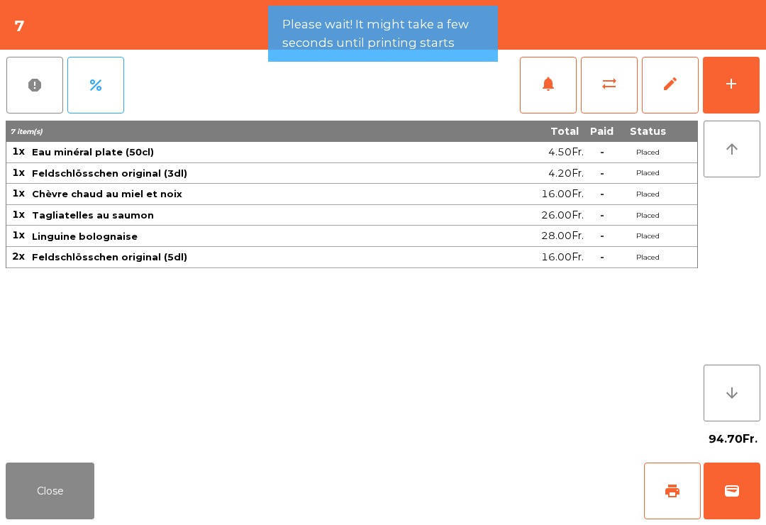
click at [736, 492] on span "wallet" at bounding box center [732, 490] width 17 height 17
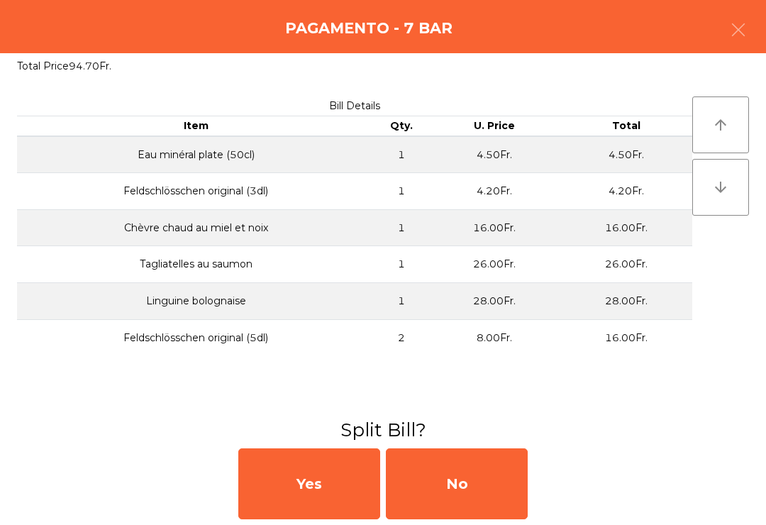
click at [474, 502] on div "No" at bounding box center [457, 483] width 142 height 71
click at [501, 496] on div "MB" at bounding box center [457, 483] width 142 height 71
click at [478, 492] on div "No" at bounding box center [457, 483] width 142 height 71
click at [490, 476] on div "No" at bounding box center [457, 483] width 142 height 71
click at [458, 489] on div "No" at bounding box center [457, 483] width 142 height 71
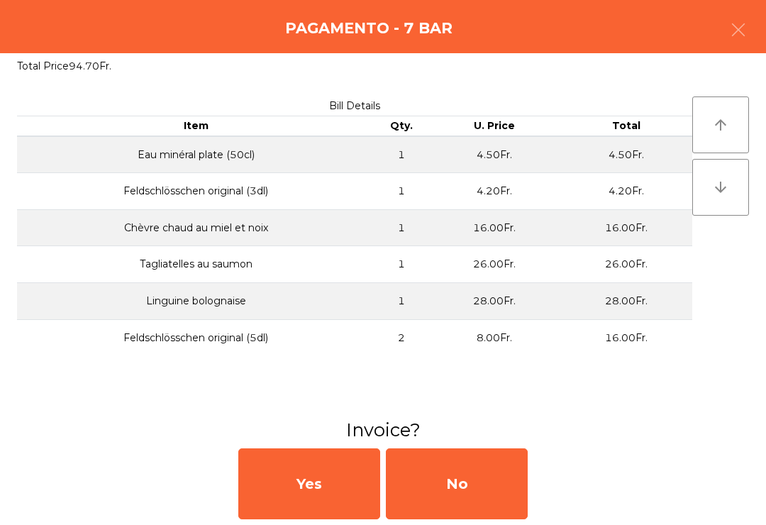
click at [465, 508] on div "No" at bounding box center [457, 483] width 142 height 71
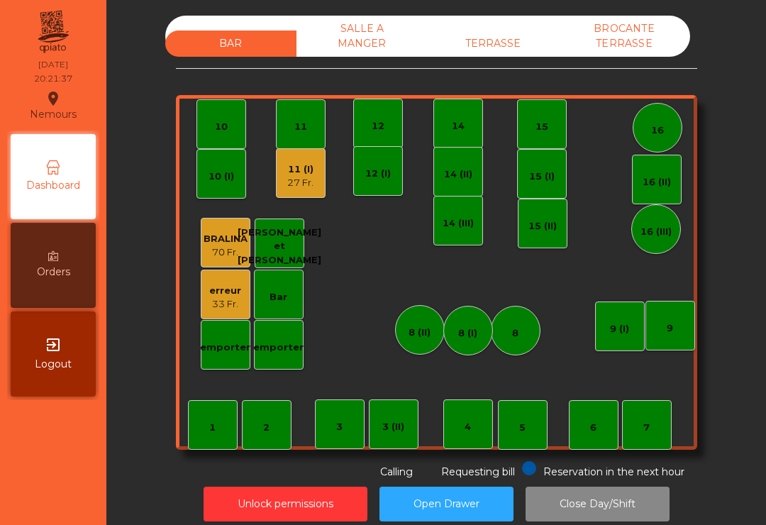
click at [592, 421] on div "6" at bounding box center [593, 428] width 6 height 14
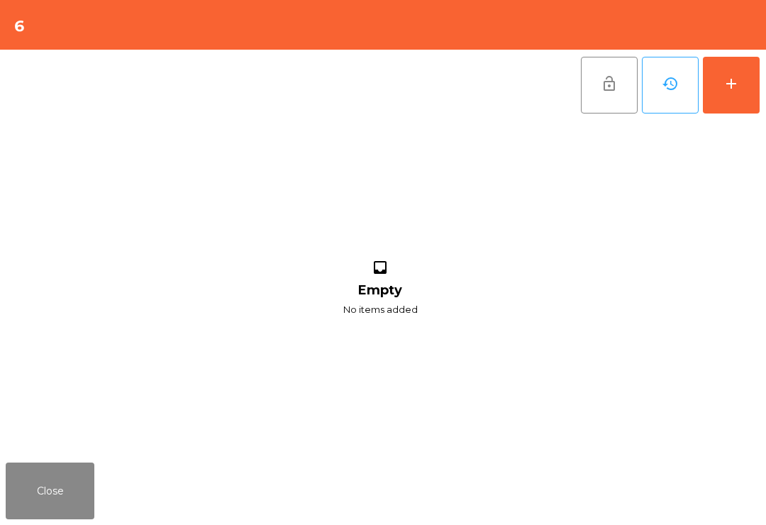
scroll to position [11, 0]
click at [754, 70] on button "add" at bounding box center [731, 85] width 57 height 57
click at [724, 93] on button "add" at bounding box center [731, 85] width 57 height 57
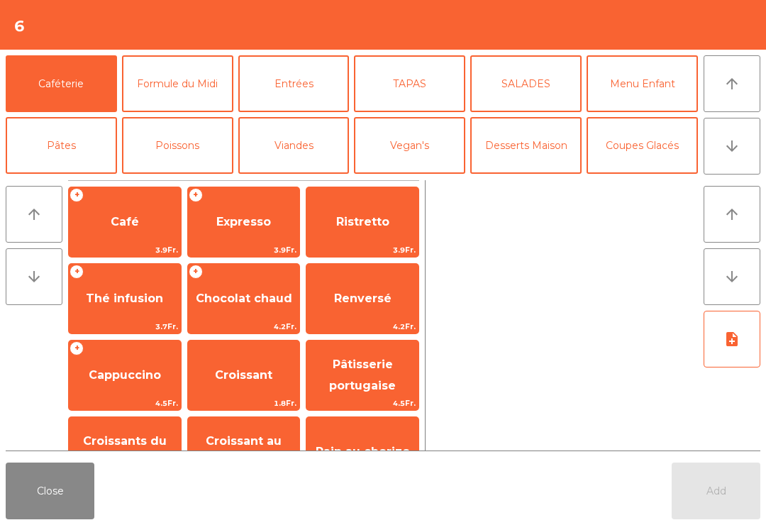
click at [206, 179] on button "Bières" at bounding box center [177, 207] width 111 height 57
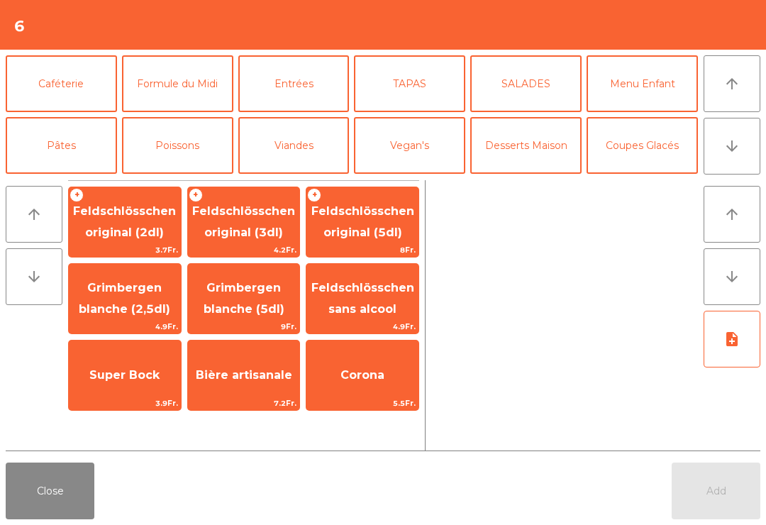
scroll to position [90, 0]
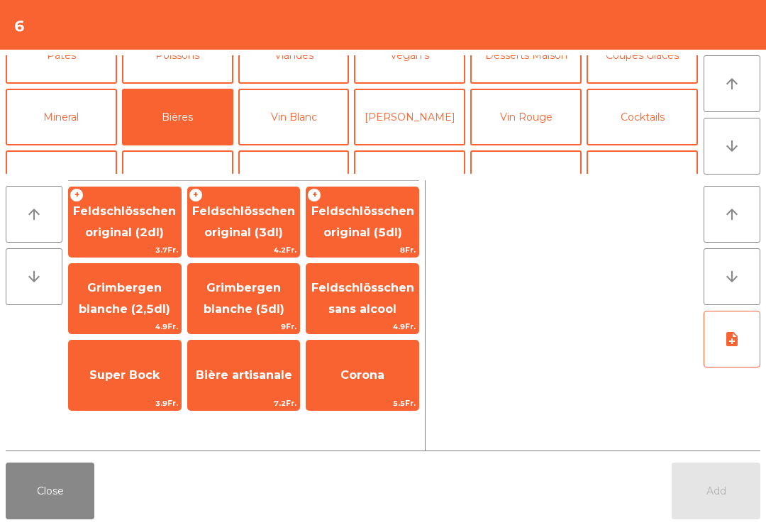
click at [251, 227] on span "Feldschlösschen original (3dl)" at bounding box center [243, 221] width 103 height 35
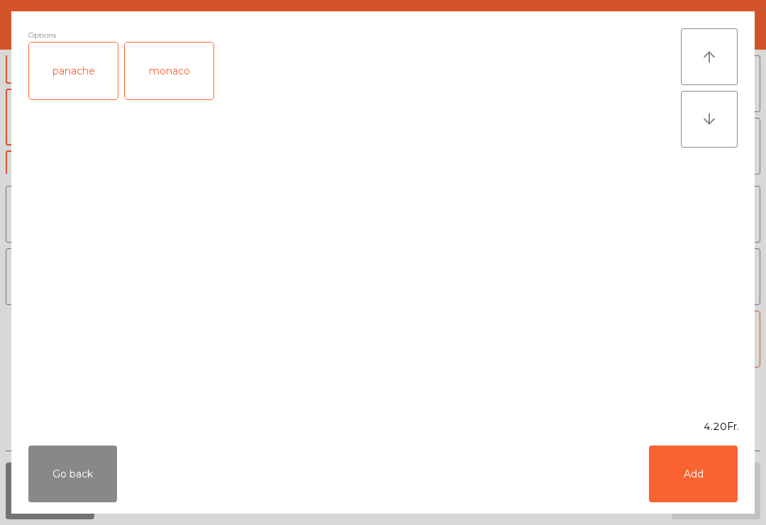
click at [706, 484] on button "Add" at bounding box center [693, 474] width 89 height 57
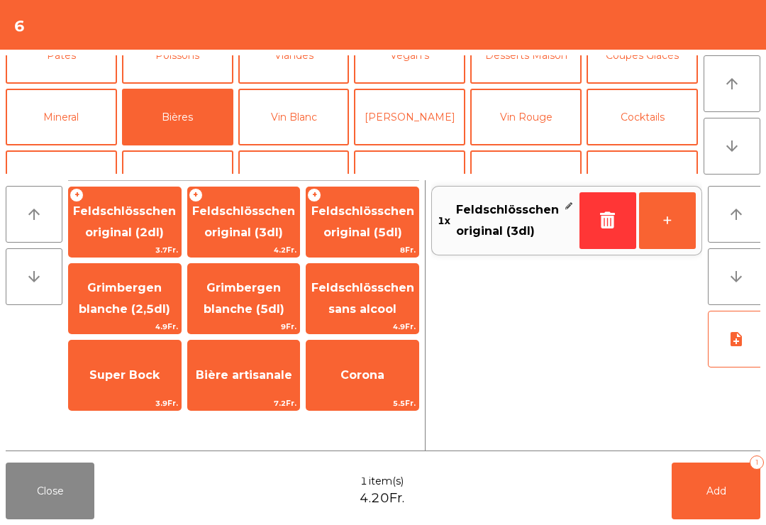
click at [734, 499] on button "Add 1" at bounding box center [716, 491] width 89 height 57
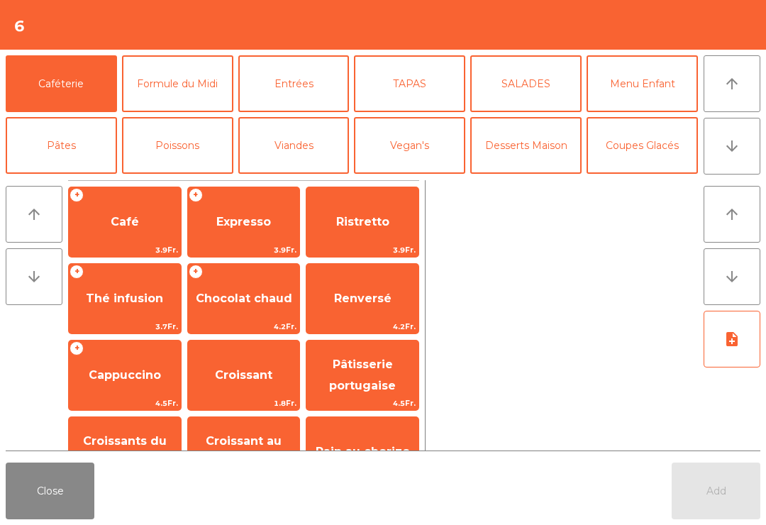
click at [35, 507] on button "Close" at bounding box center [50, 491] width 89 height 57
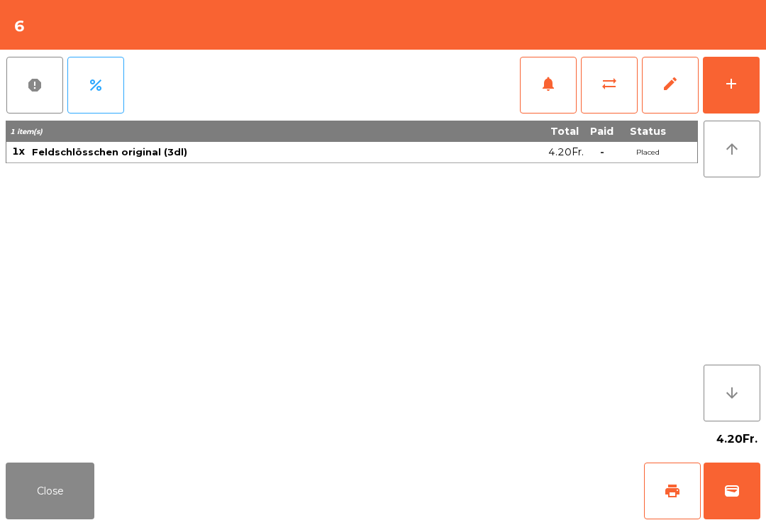
click at [18, 498] on button "Close" at bounding box center [50, 491] width 89 height 57
